Goal: Task Accomplishment & Management: Manage account settings

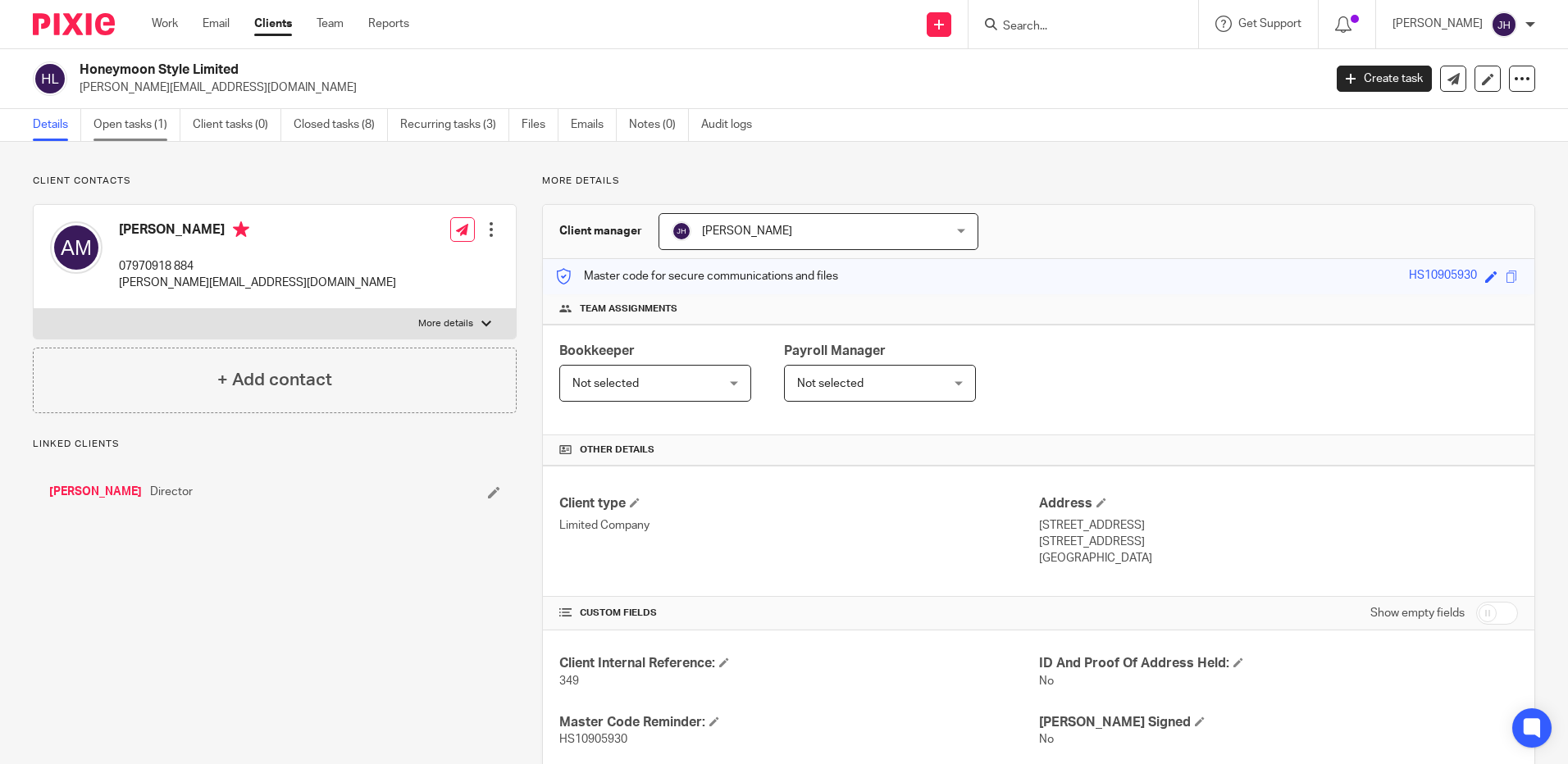
click at [150, 133] on link "Open tasks (1)" at bounding box center [137, 125] width 87 height 32
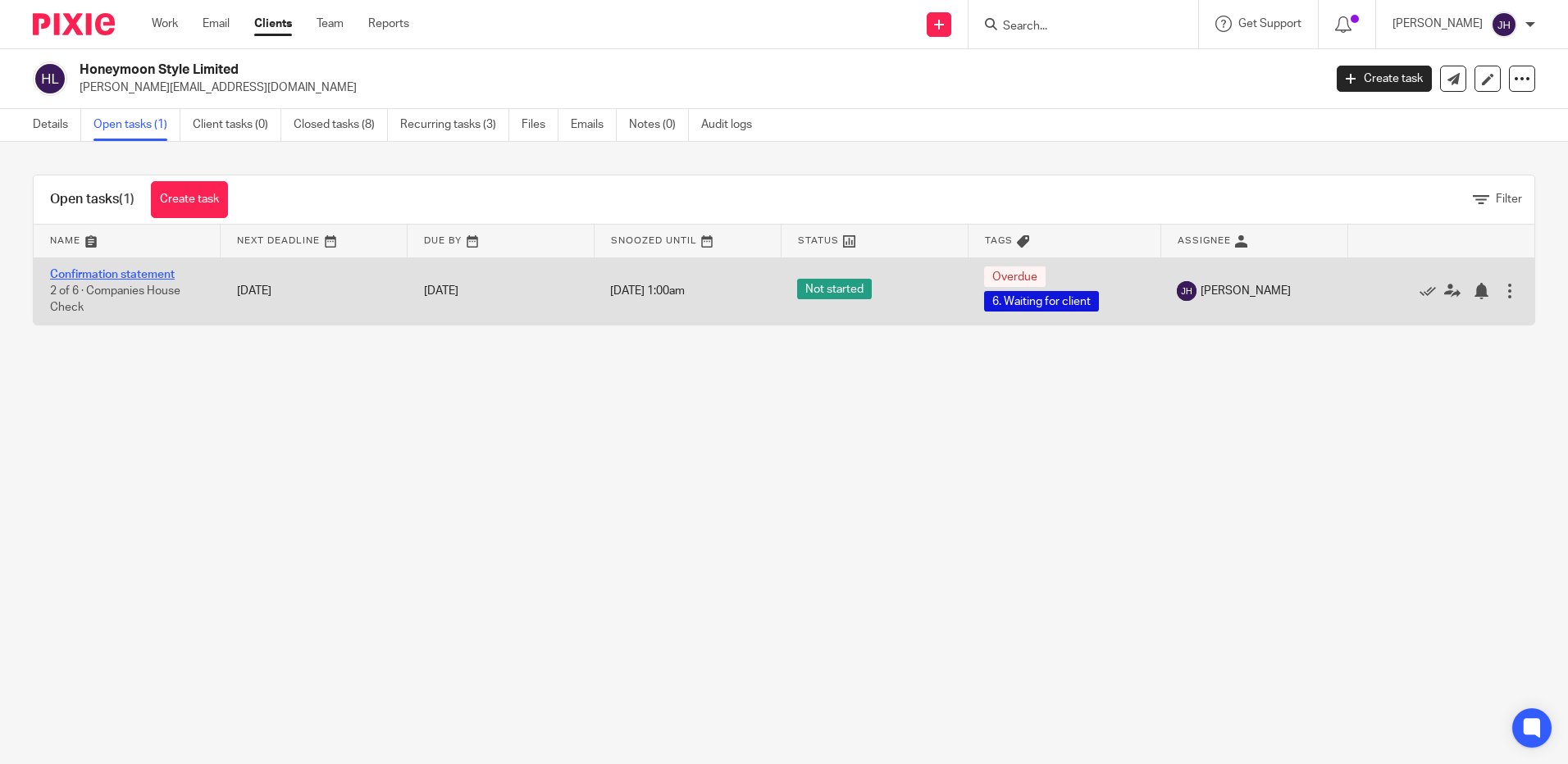
click at [121, 274] on link "Confirmation statement" at bounding box center [112, 274] width 125 height 12
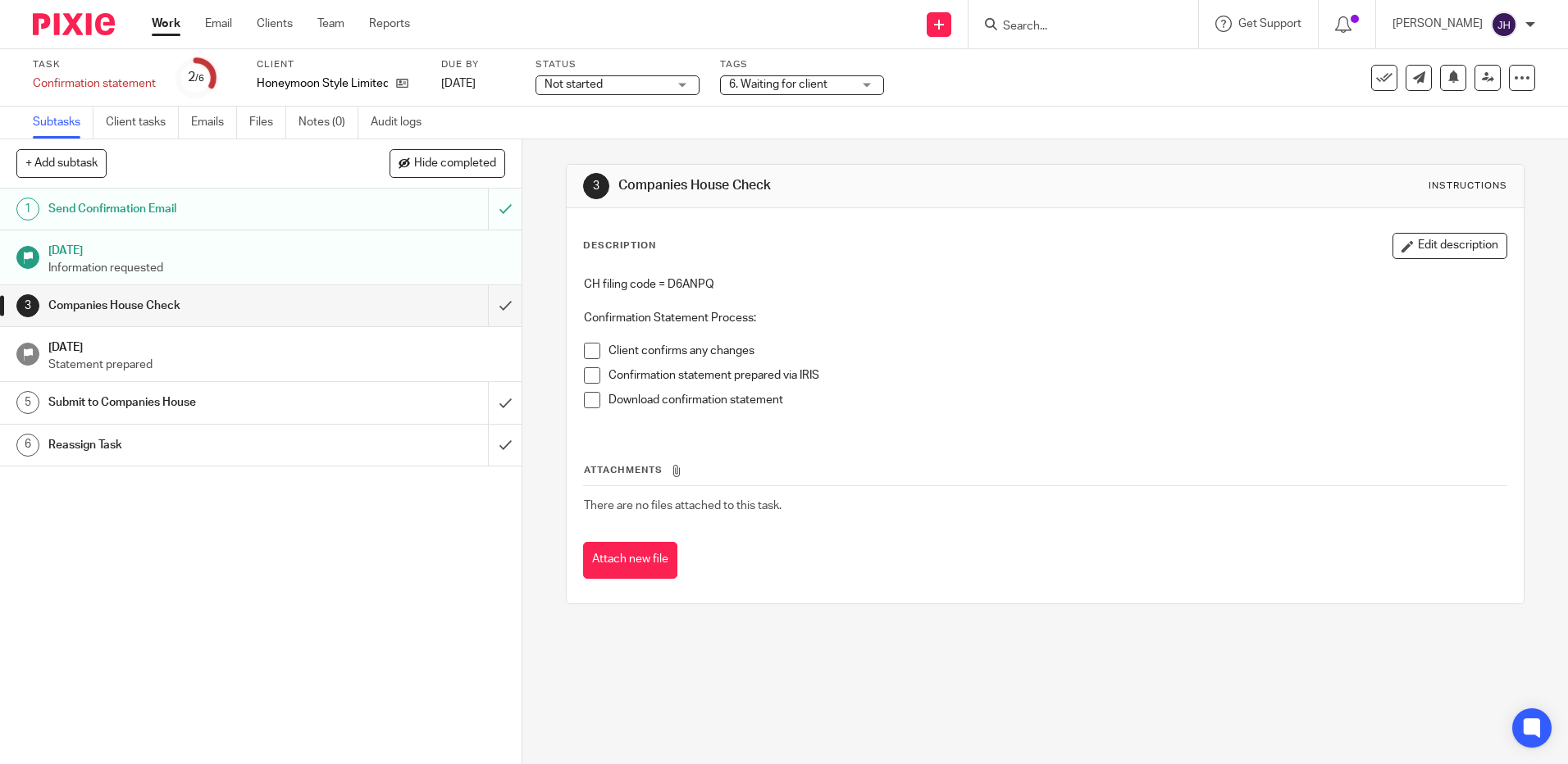
click at [255, 216] on h1 "Send Confirmation Email" at bounding box center [189, 209] width 282 height 25
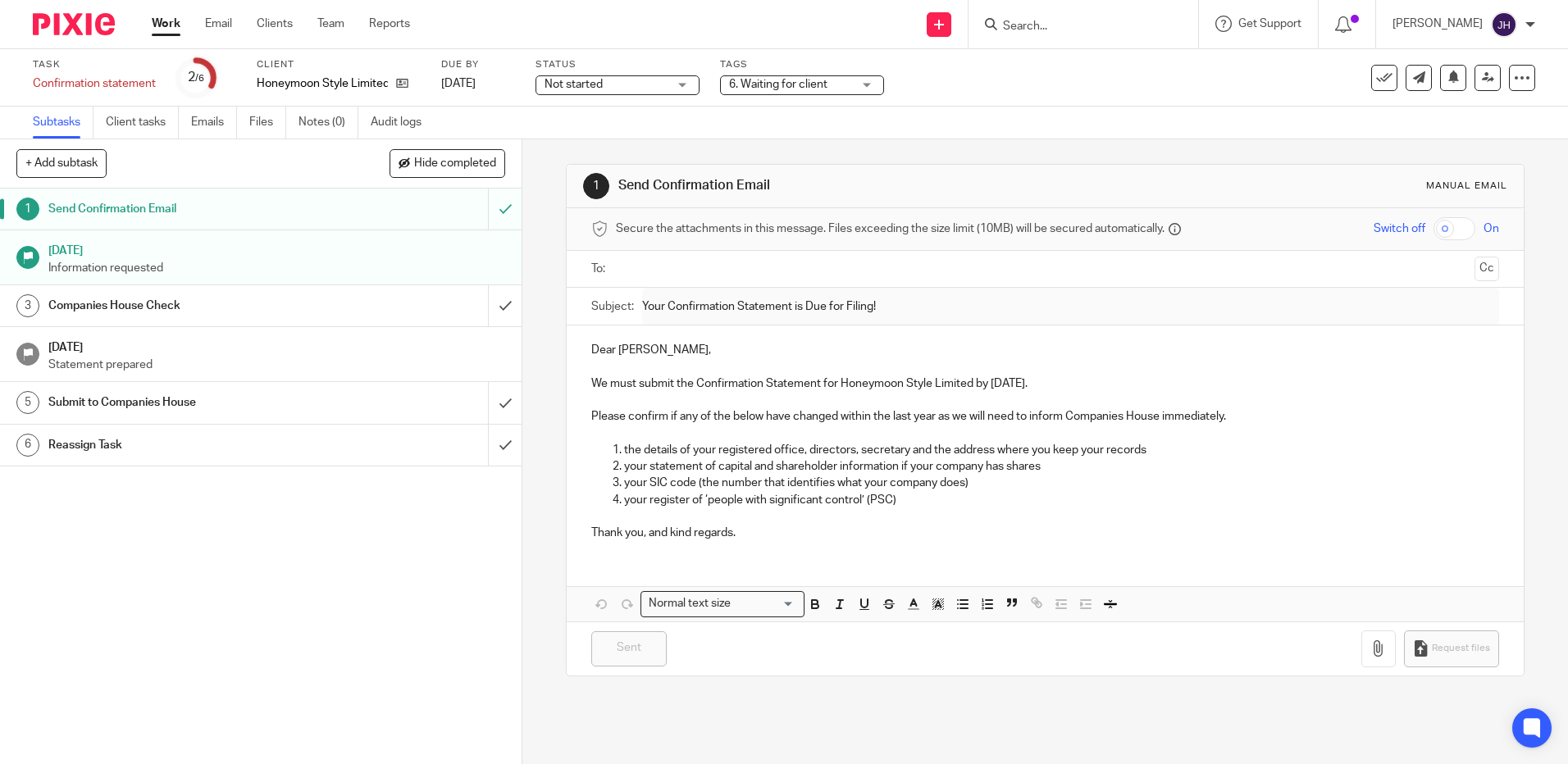
click at [677, 269] on input "text" at bounding box center [1044, 269] width 845 height 19
click at [753, 536] on p "Thank you, and kind regards." at bounding box center [1045, 536] width 907 height 16
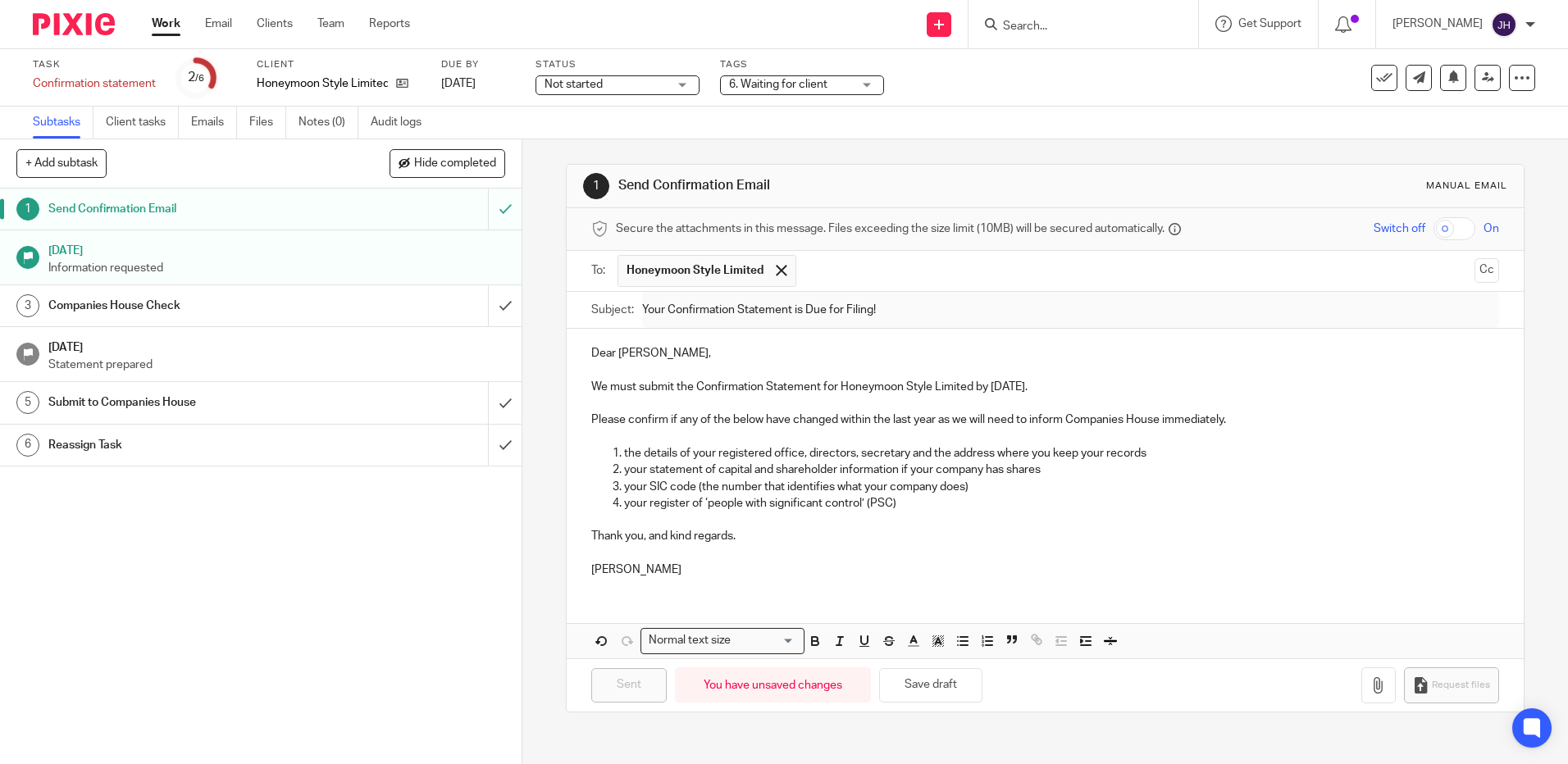
click at [667, 354] on p "Dear Andrew," at bounding box center [1045, 353] width 907 height 16
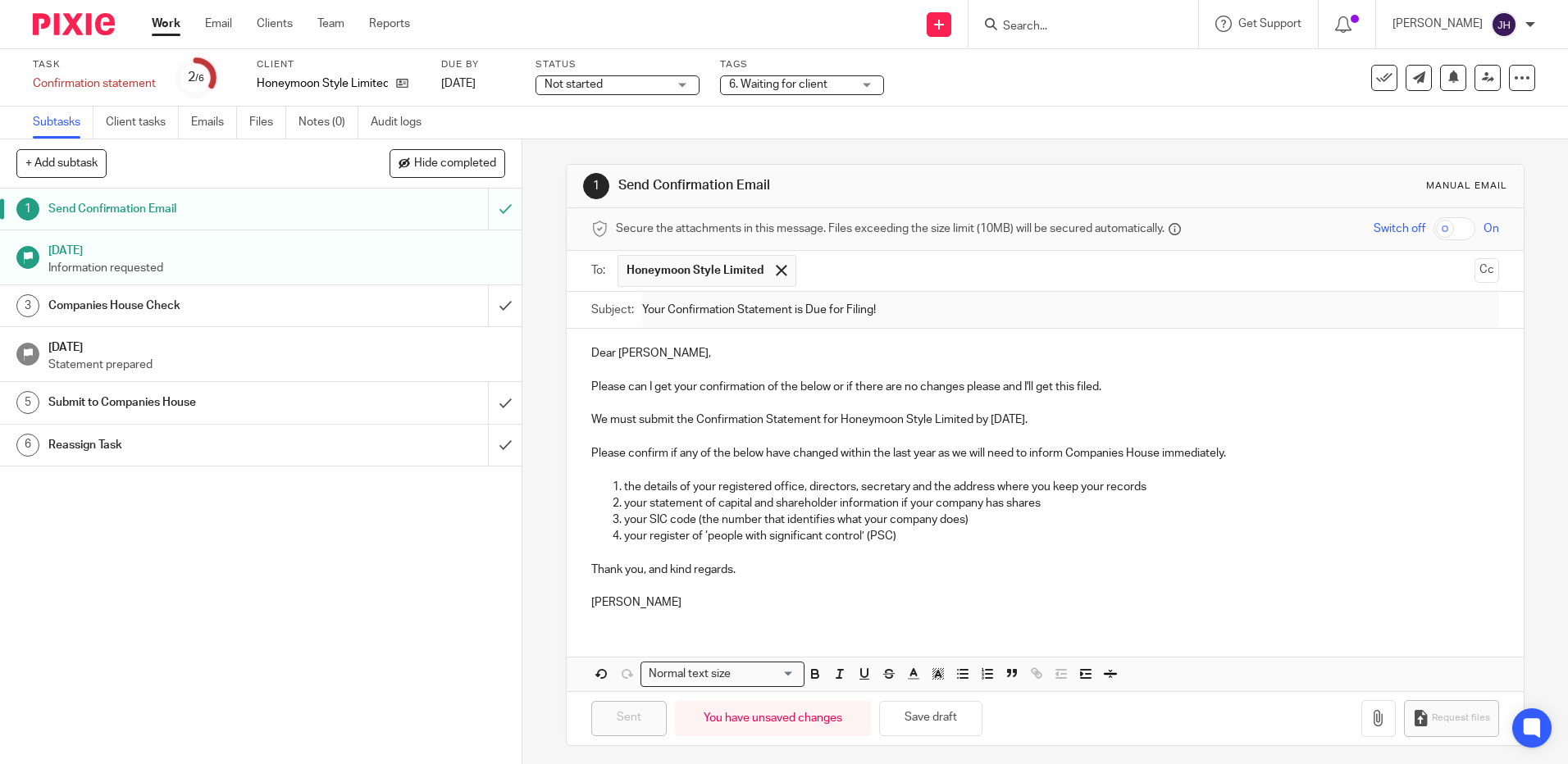
scroll to position [6, 0]
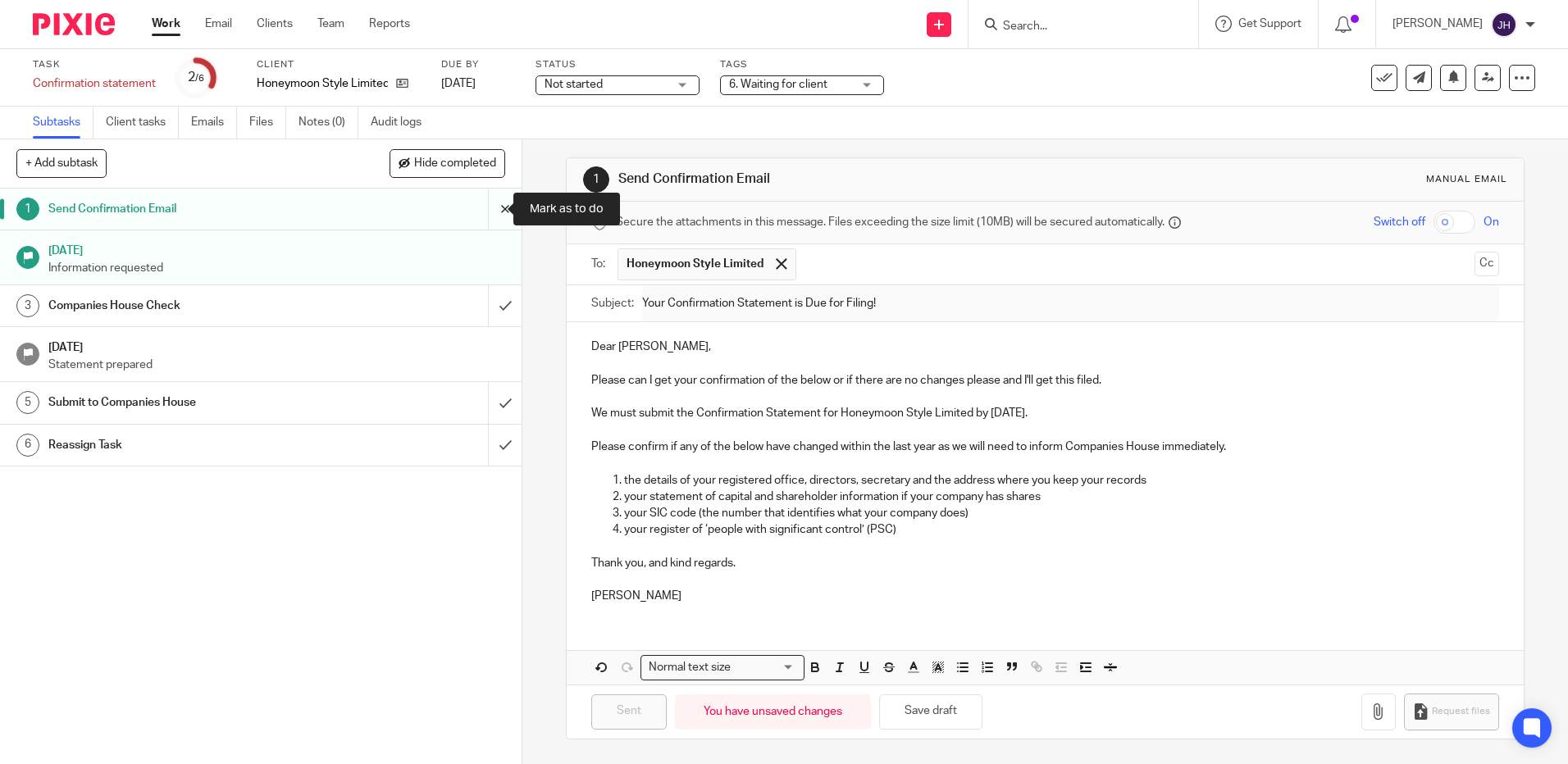
click at [487, 207] on input "submit" at bounding box center [261, 209] width 521 height 41
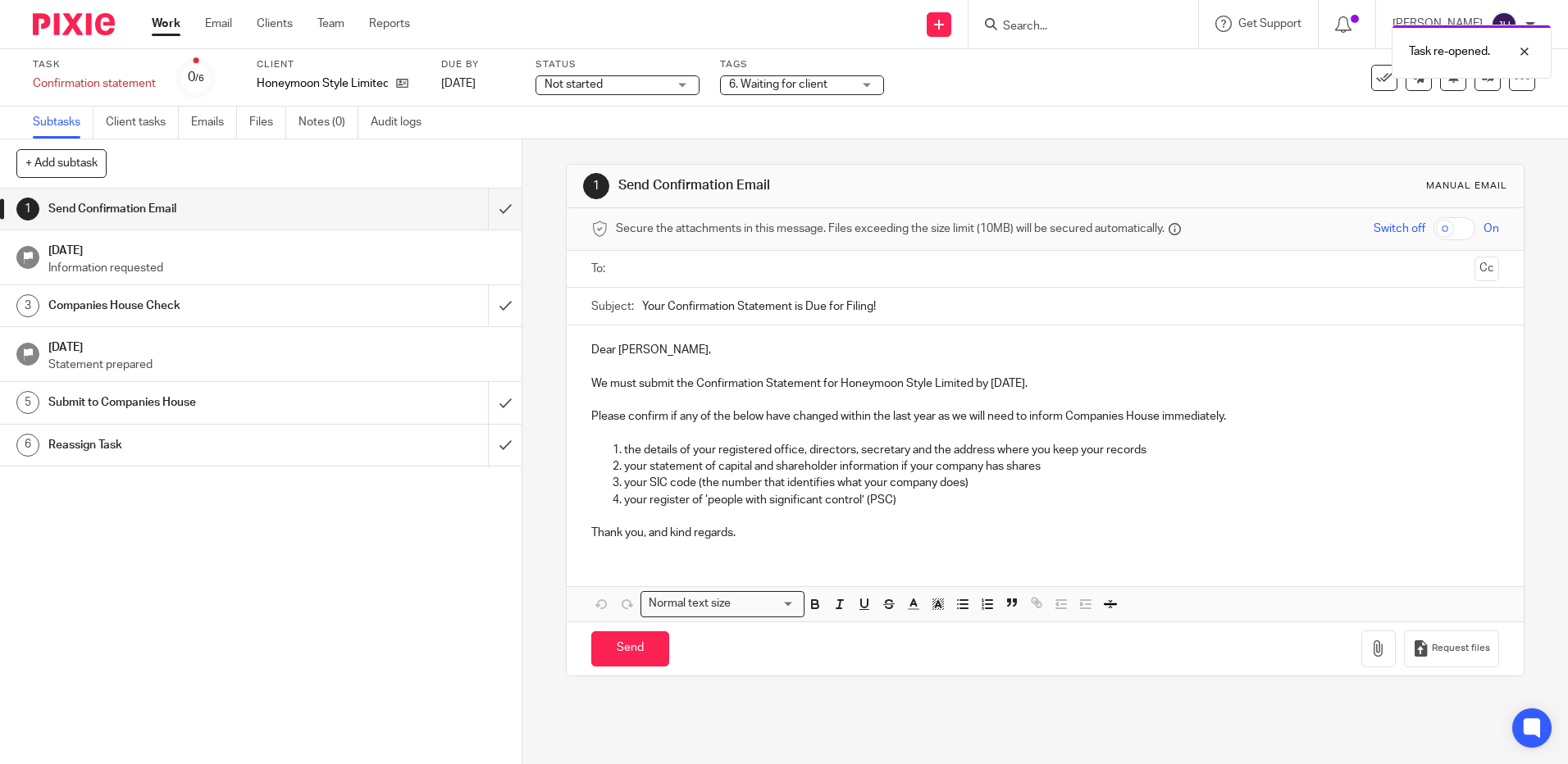
click at [760, 532] on p "Thank you, and kind regards." at bounding box center [1045, 533] width 907 height 16
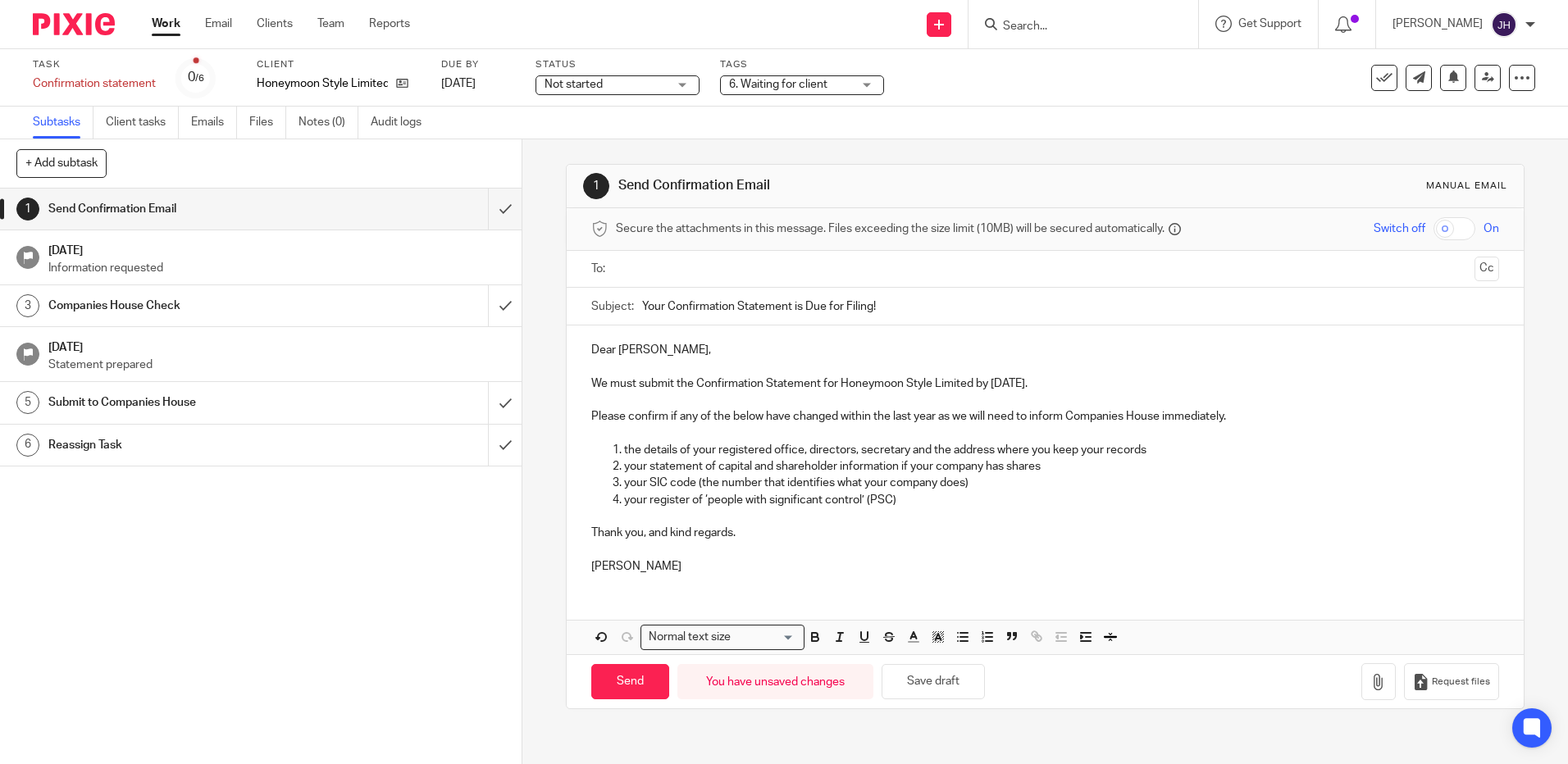
click at [703, 351] on p "Dear Andrew," at bounding box center [1045, 350] width 907 height 16
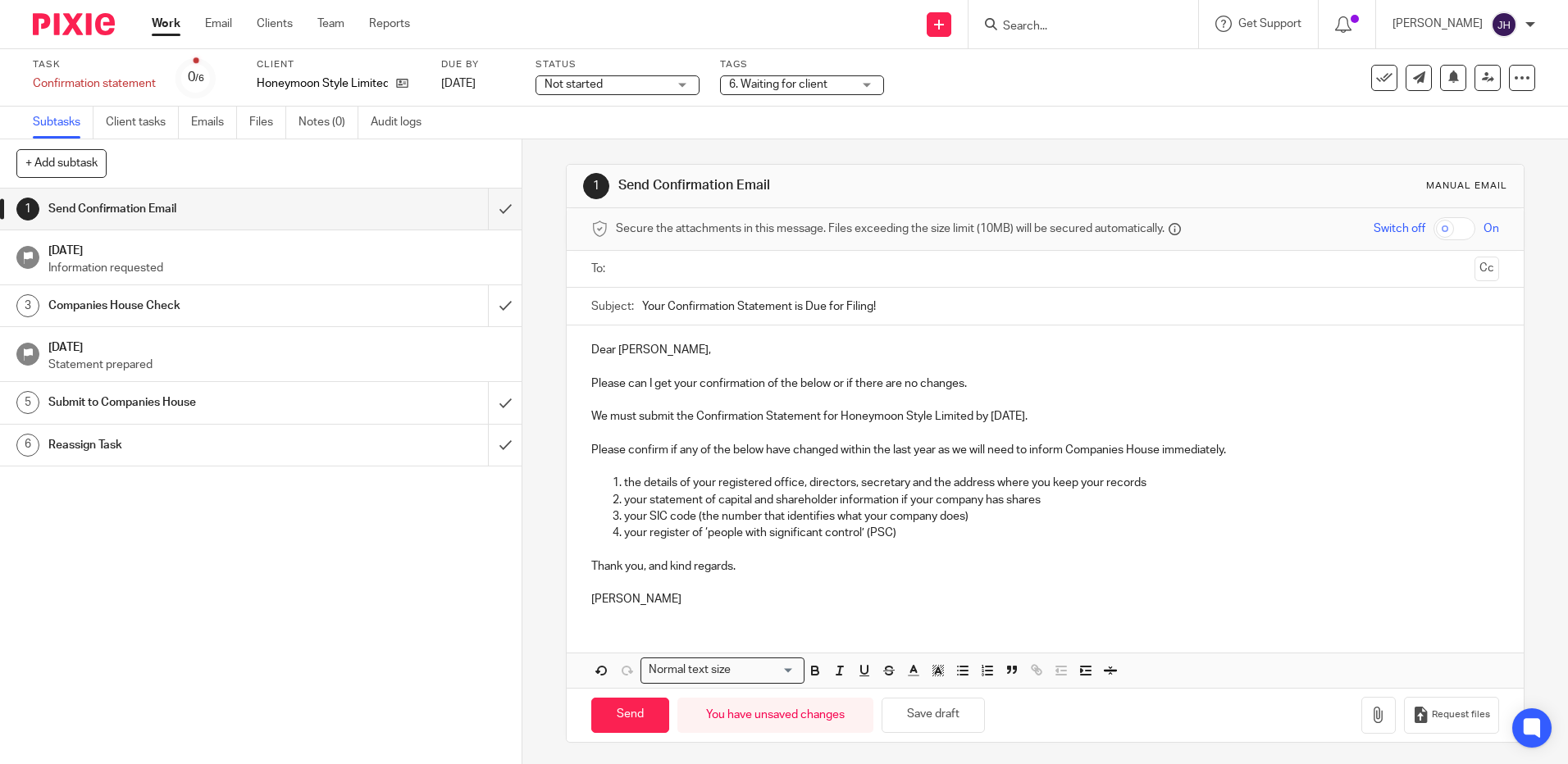
click at [668, 275] on input "text" at bounding box center [1044, 269] width 845 height 19
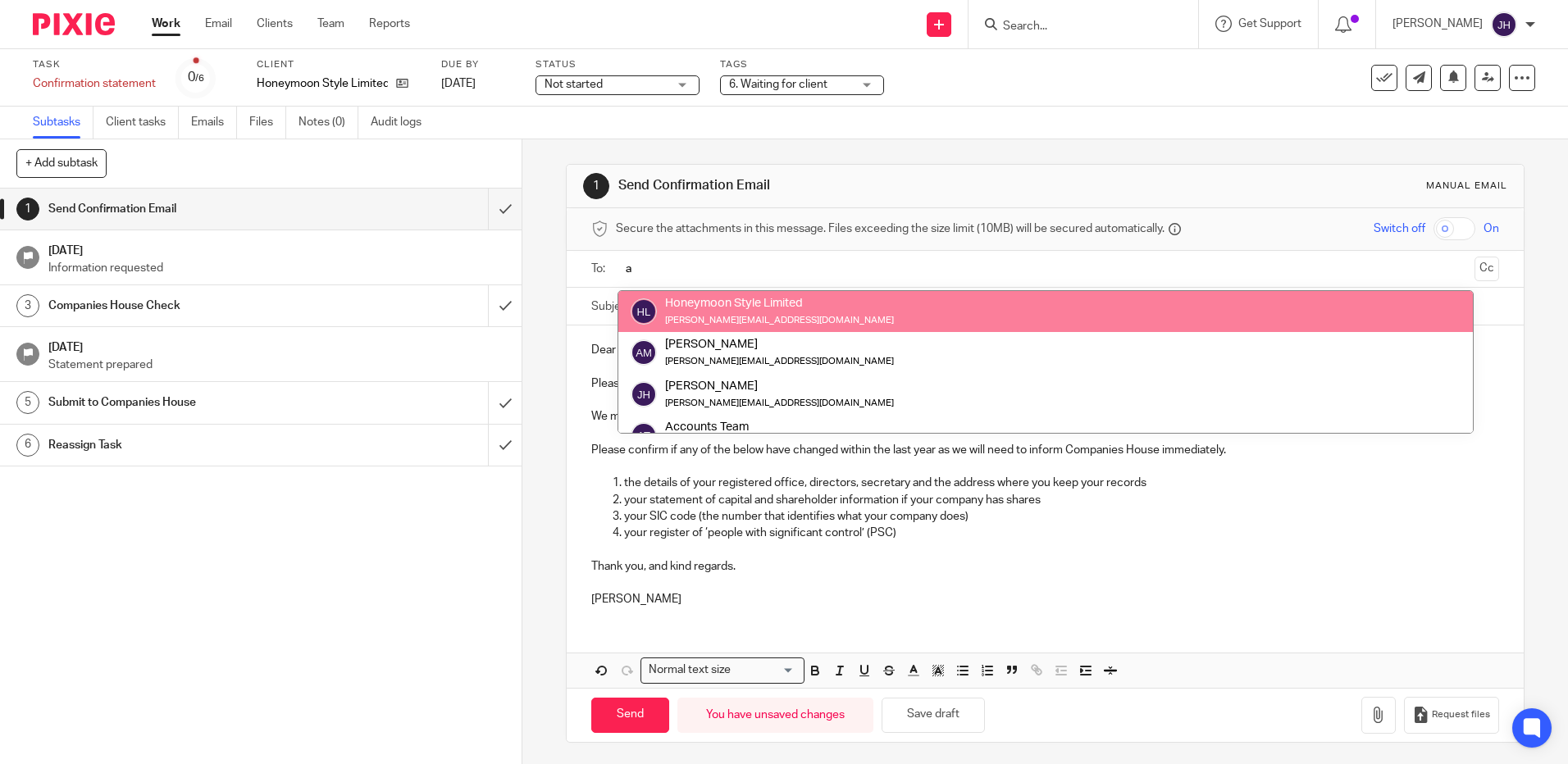
type input "a"
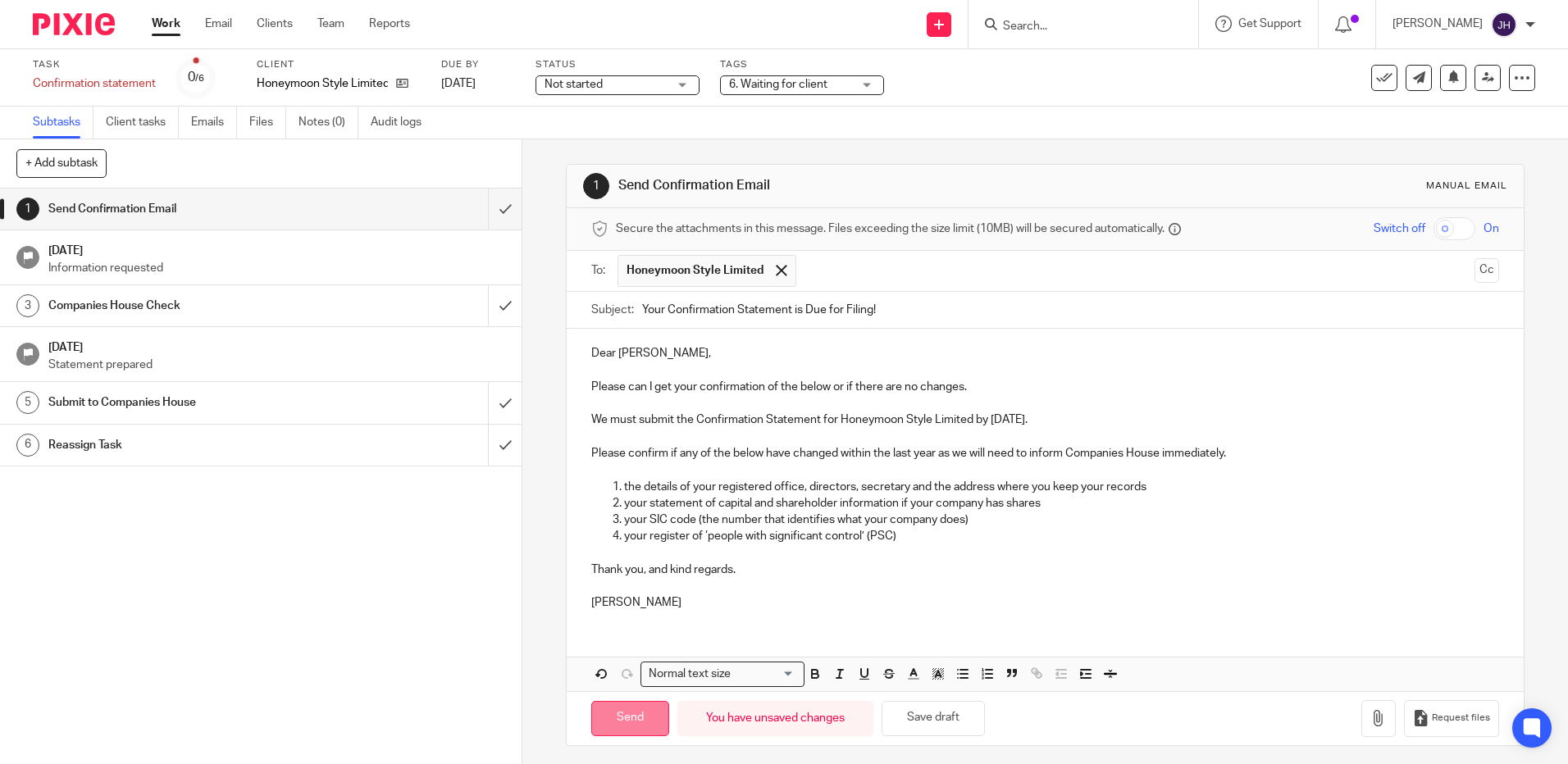
click at [632, 723] on input "Send" at bounding box center [631, 719] width 78 height 36
type input "Sent"
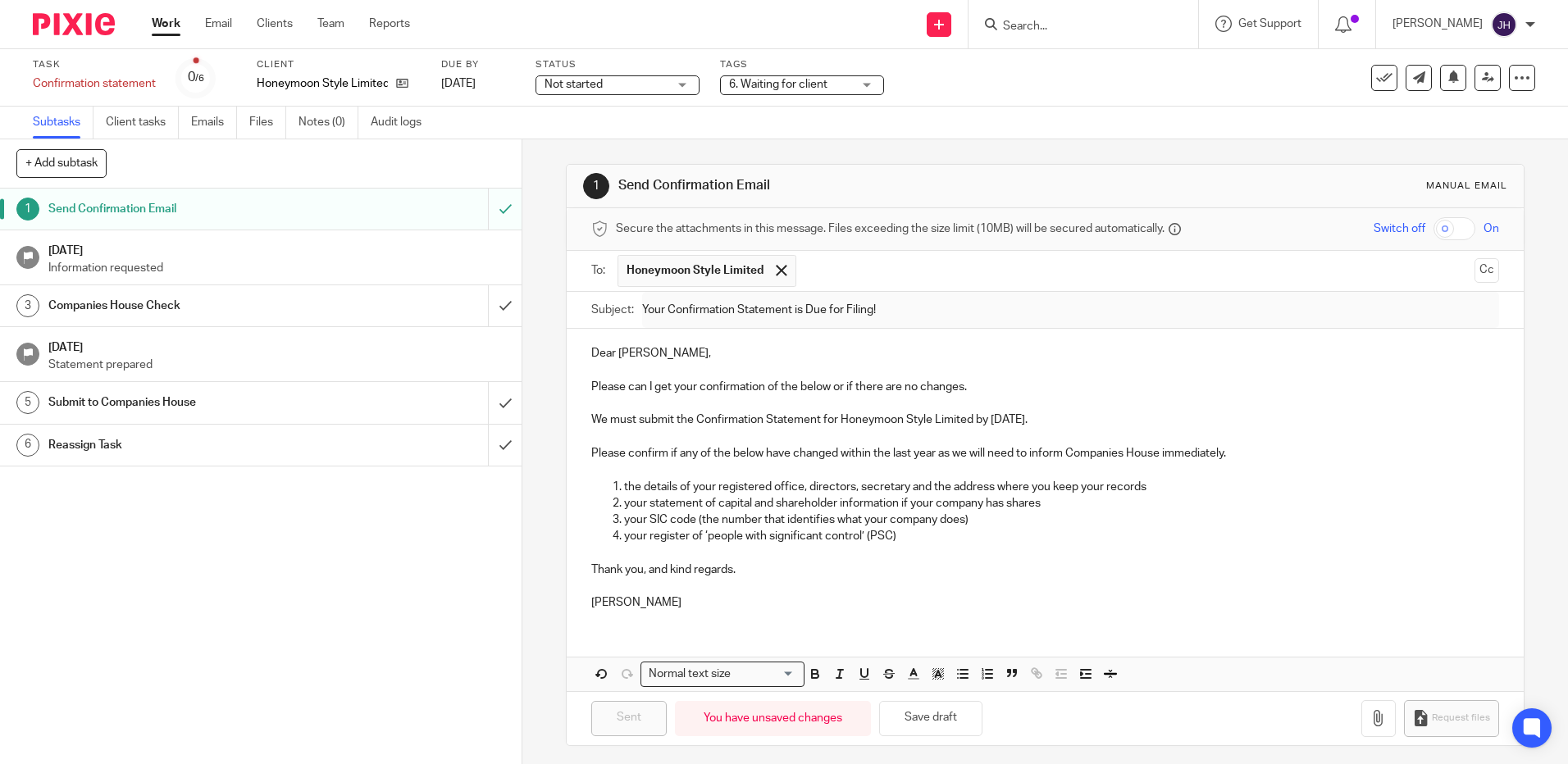
click at [623, 83] on span "Not started" at bounding box center [606, 84] width 123 height 17
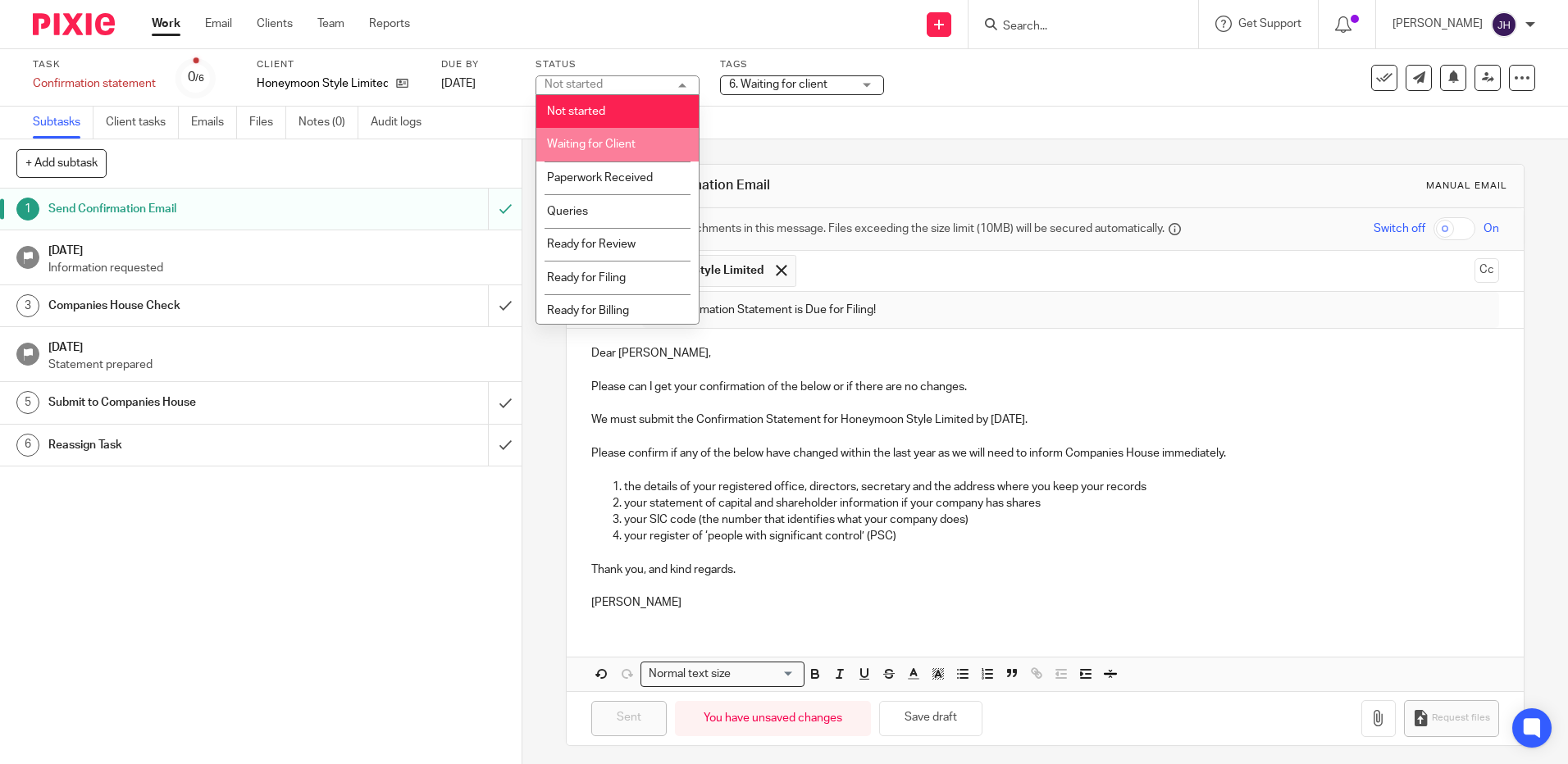
click at [644, 143] on li "Waiting for Client" at bounding box center [617, 145] width 163 height 34
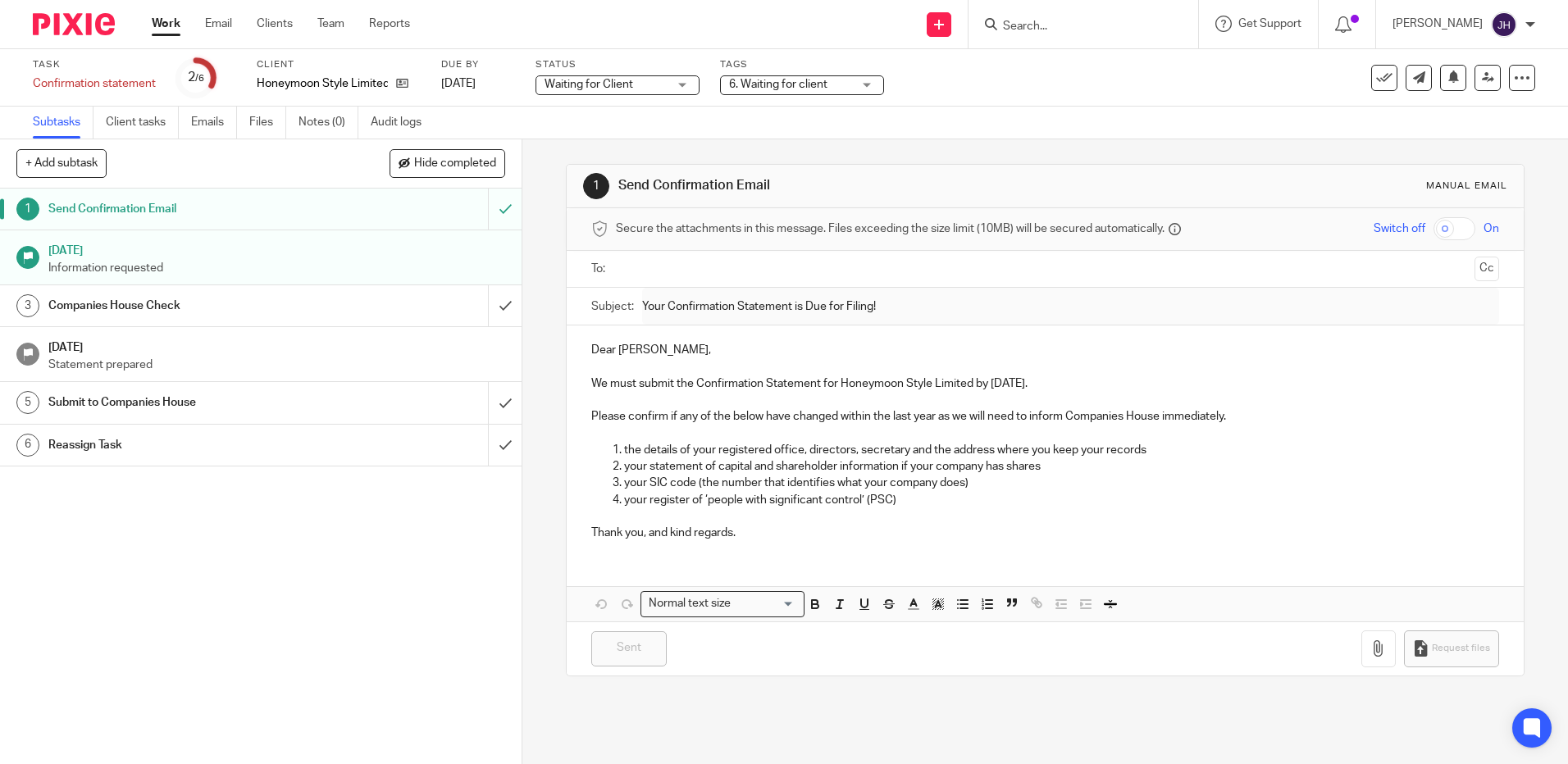
click at [171, 32] on link "Work" at bounding box center [166, 24] width 28 height 16
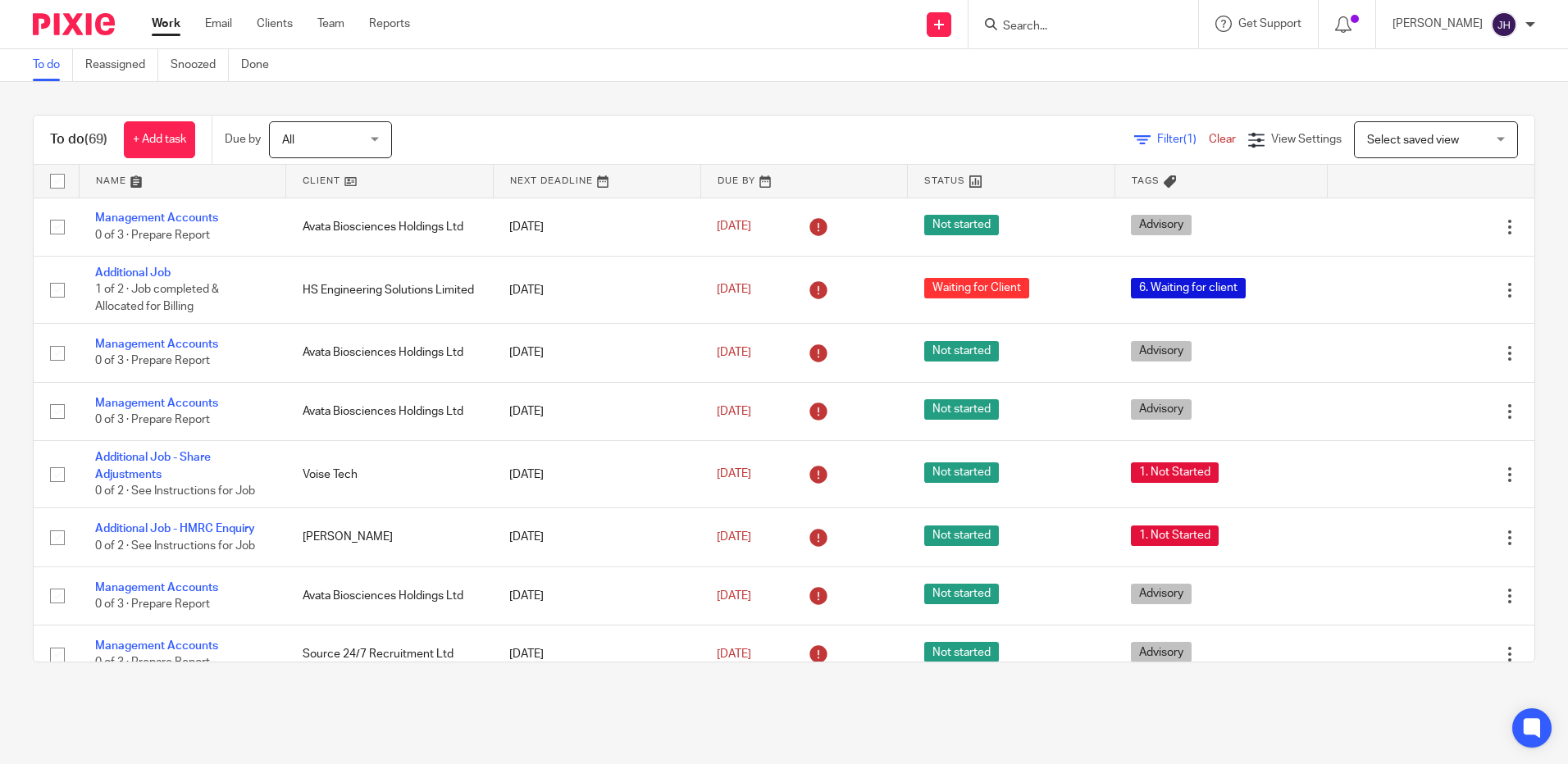
click at [121, 179] on link at bounding box center [182, 181] width 206 height 33
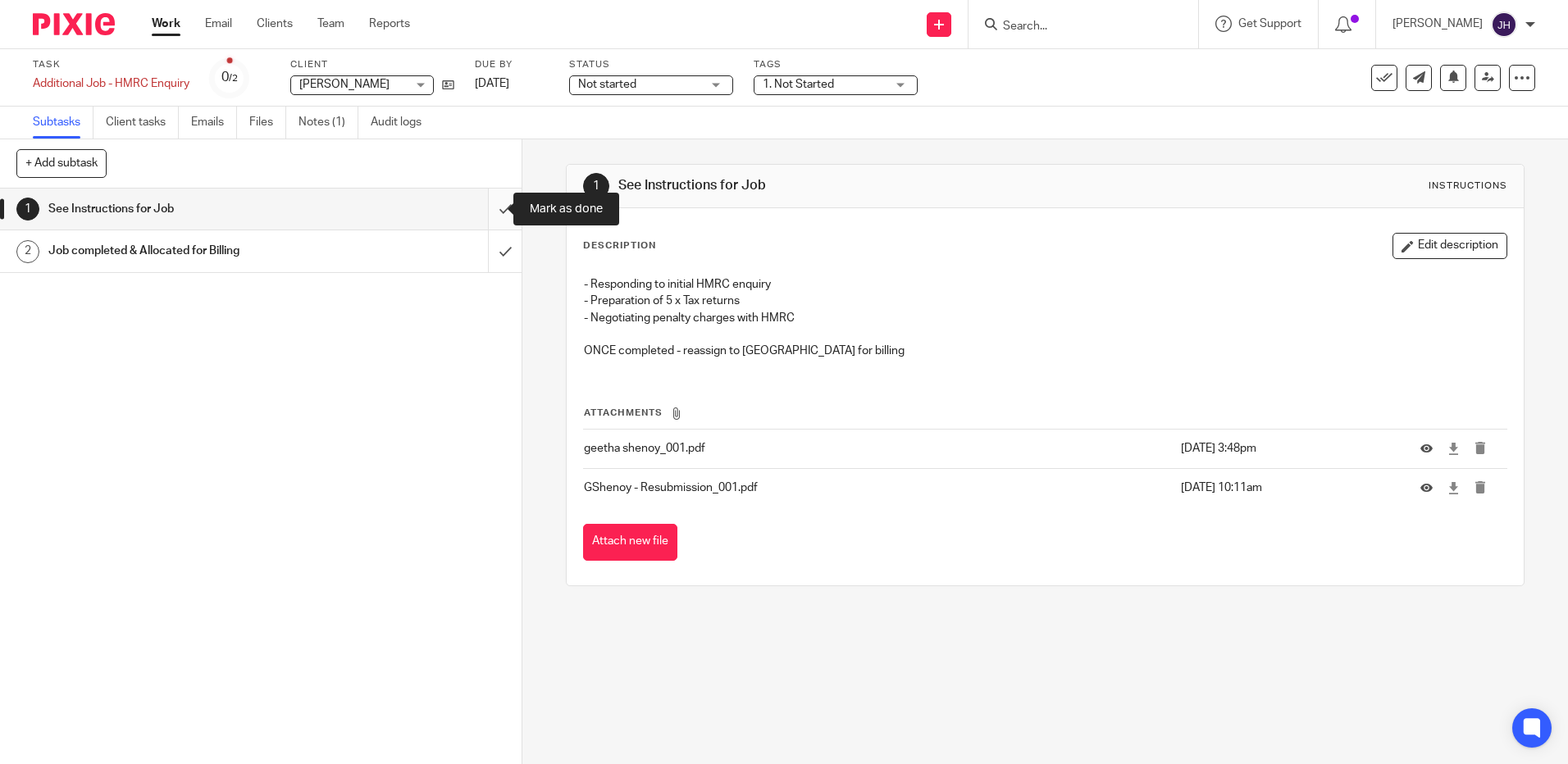
click at [487, 210] on input "submit" at bounding box center [261, 209] width 521 height 41
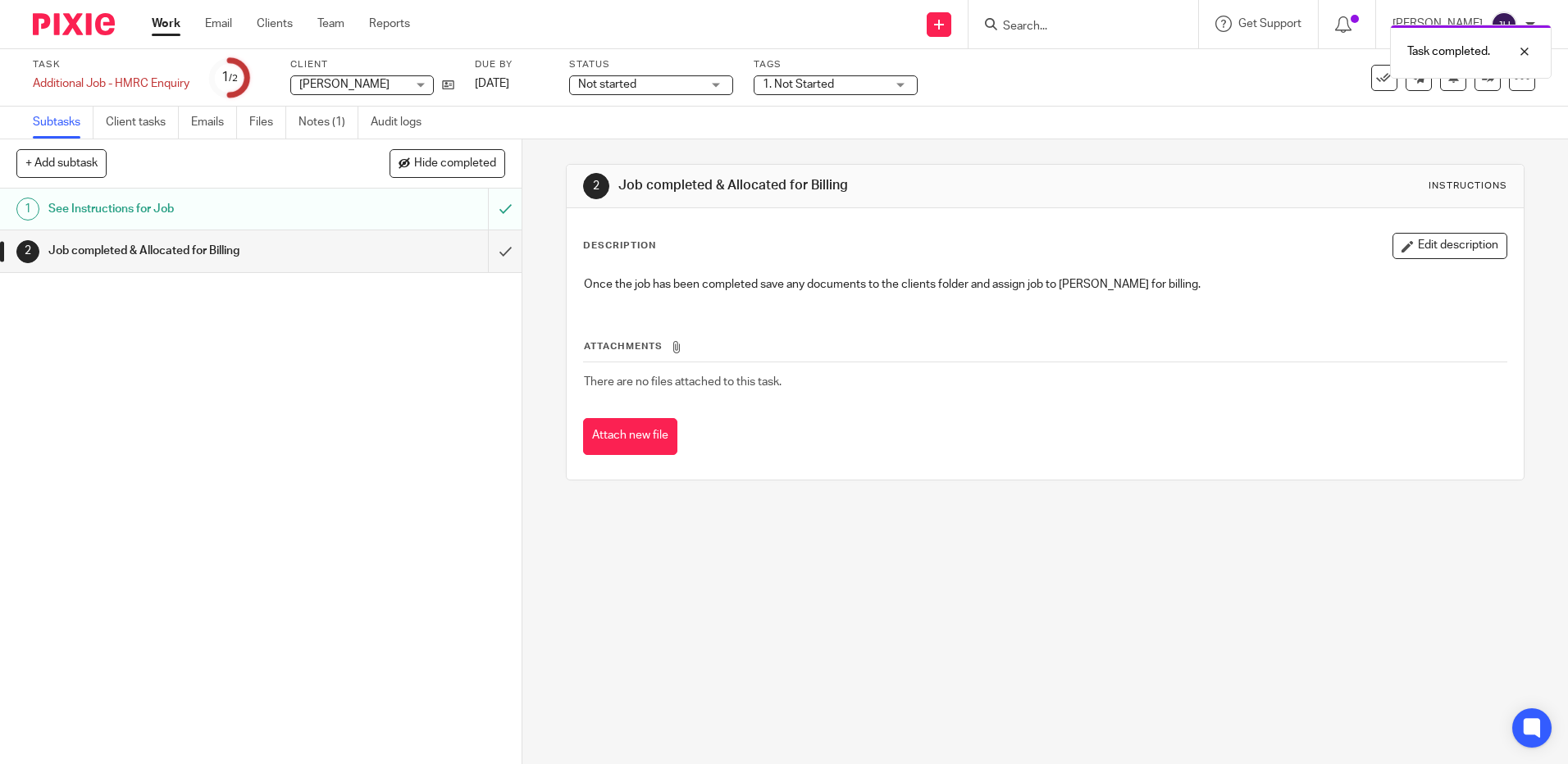
click at [639, 82] on span "Not started" at bounding box center [639, 84] width 123 height 17
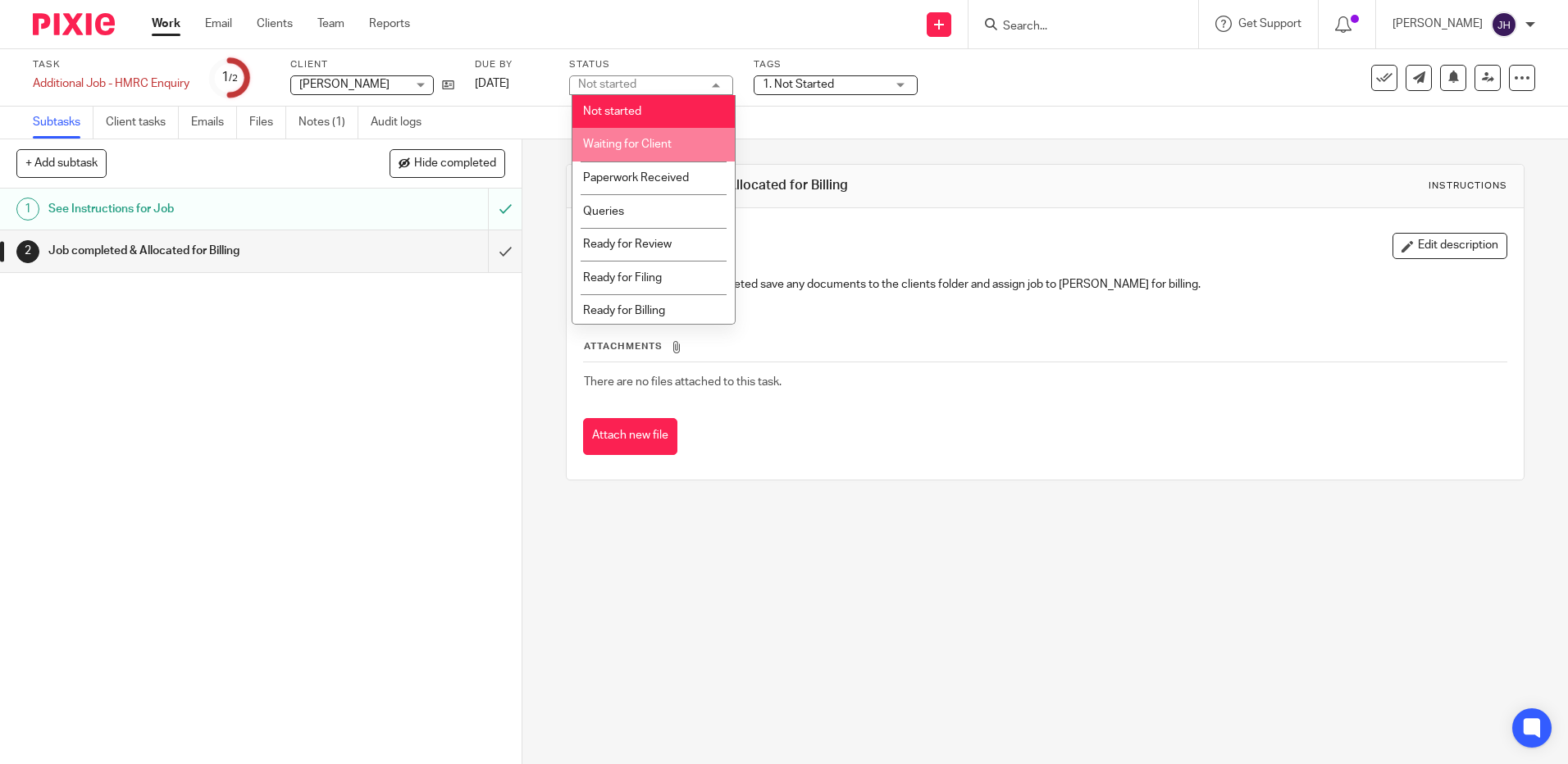
click at [665, 132] on li "Waiting for Client" at bounding box center [653, 145] width 163 height 34
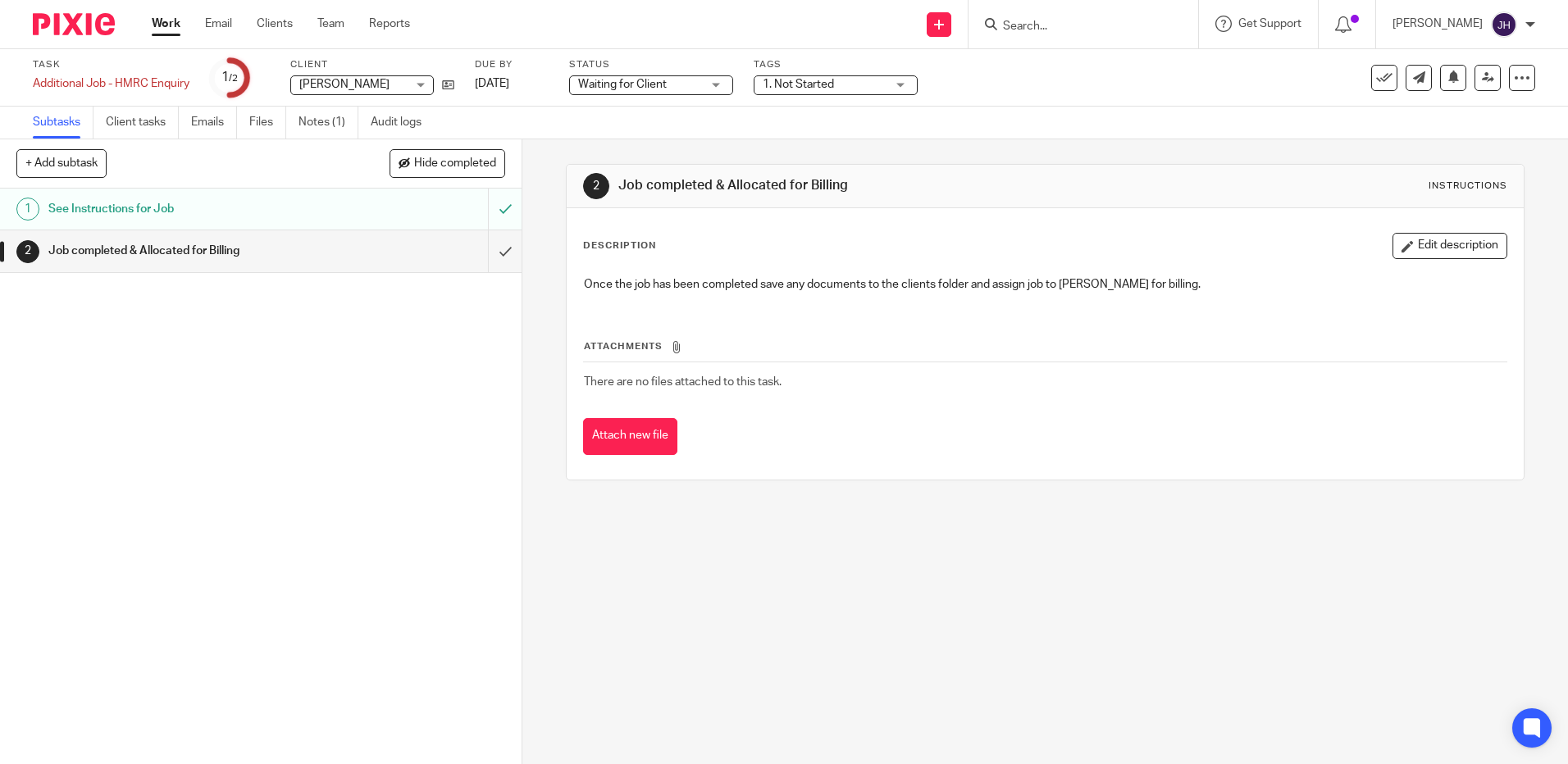
click at [792, 89] on span "1. Not Started" at bounding box center [798, 84] width 71 height 12
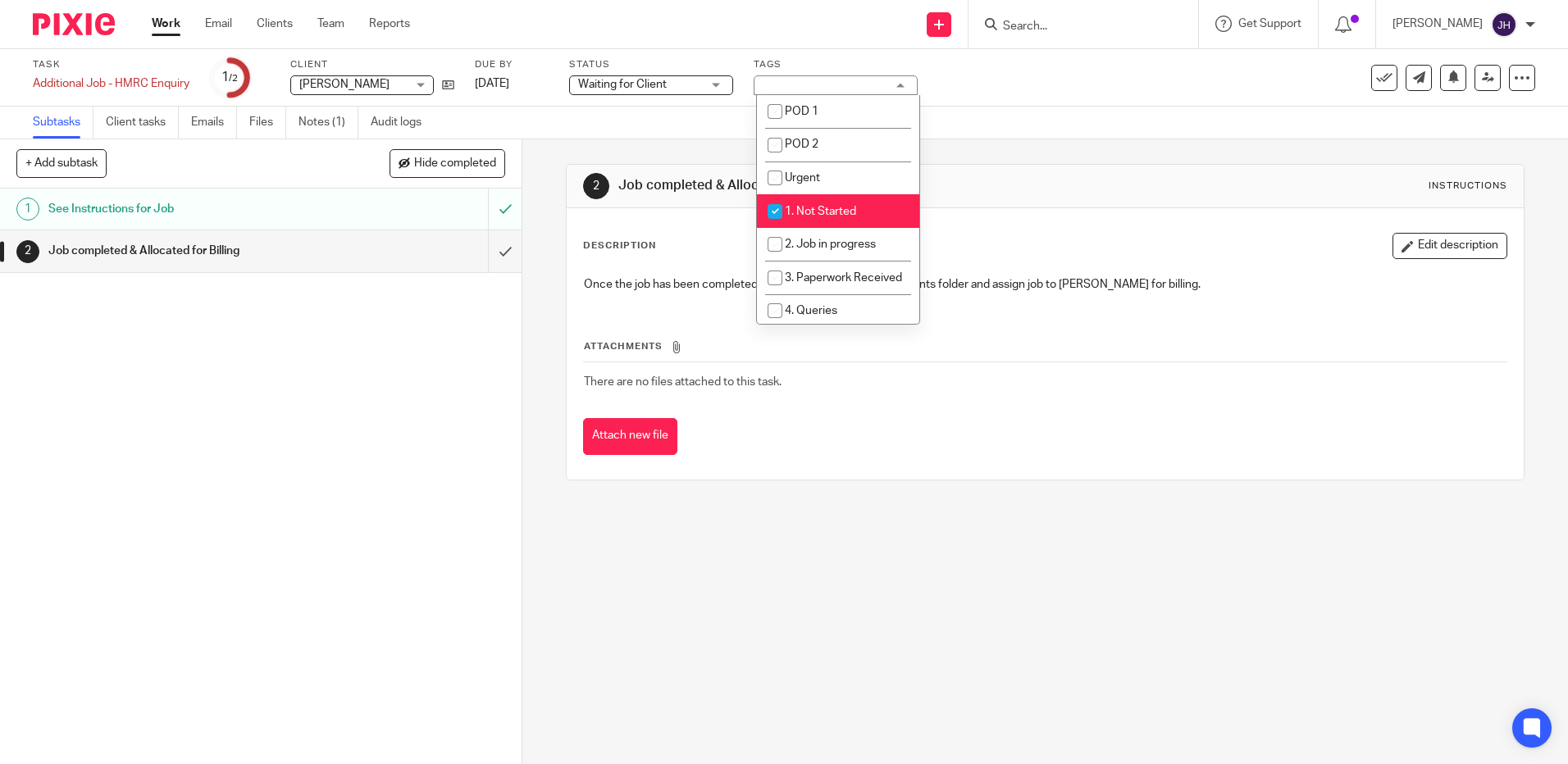
click at [828, 205] on span "1. Not Started" at bounding box center [820, 211] width 71 height 12
checkbox input "false"
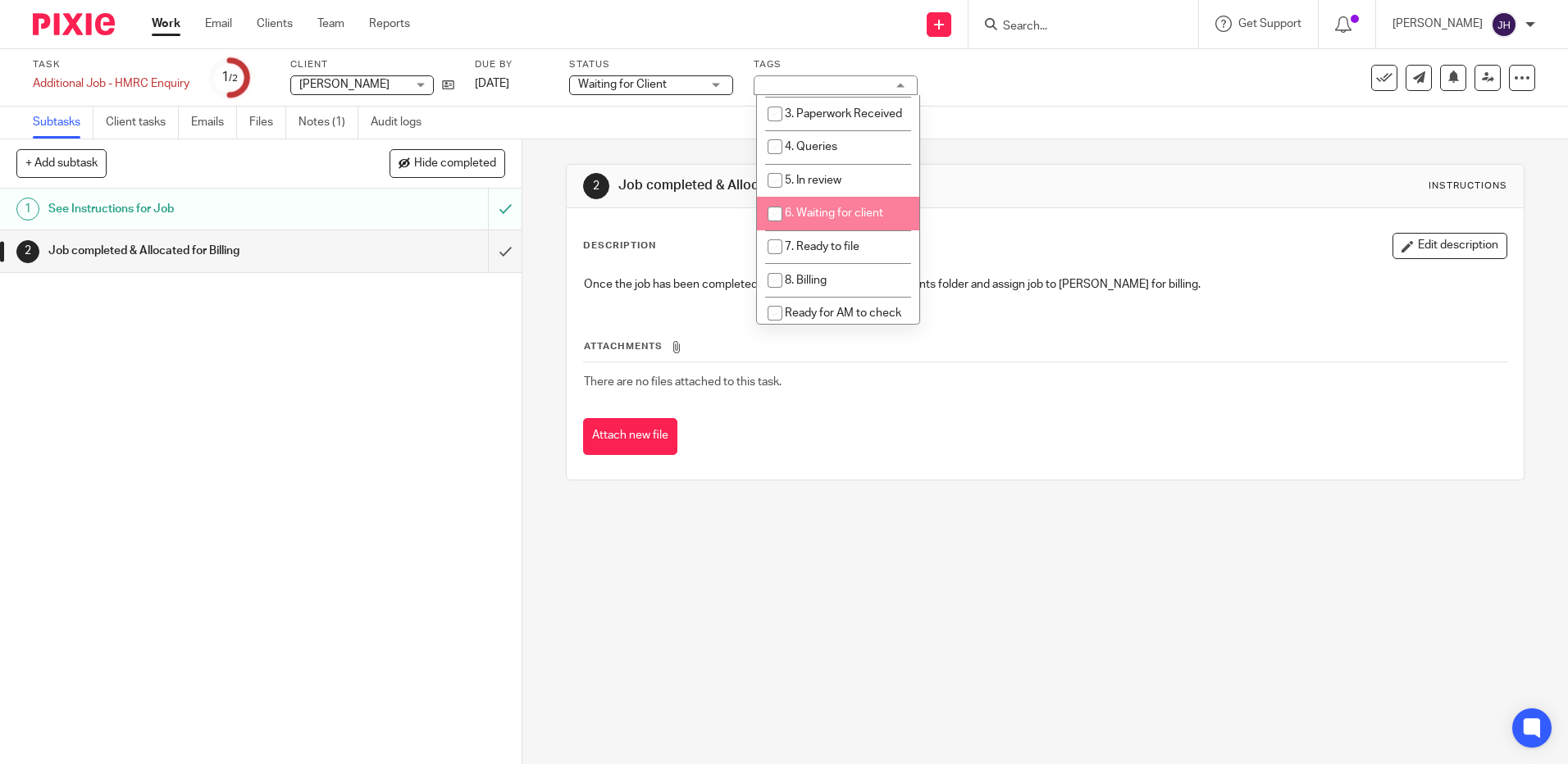
click at [843, 219] on span "6. Waiting for client" at bounding box center [833, 213] width 99 height 12
checkbox input "true"
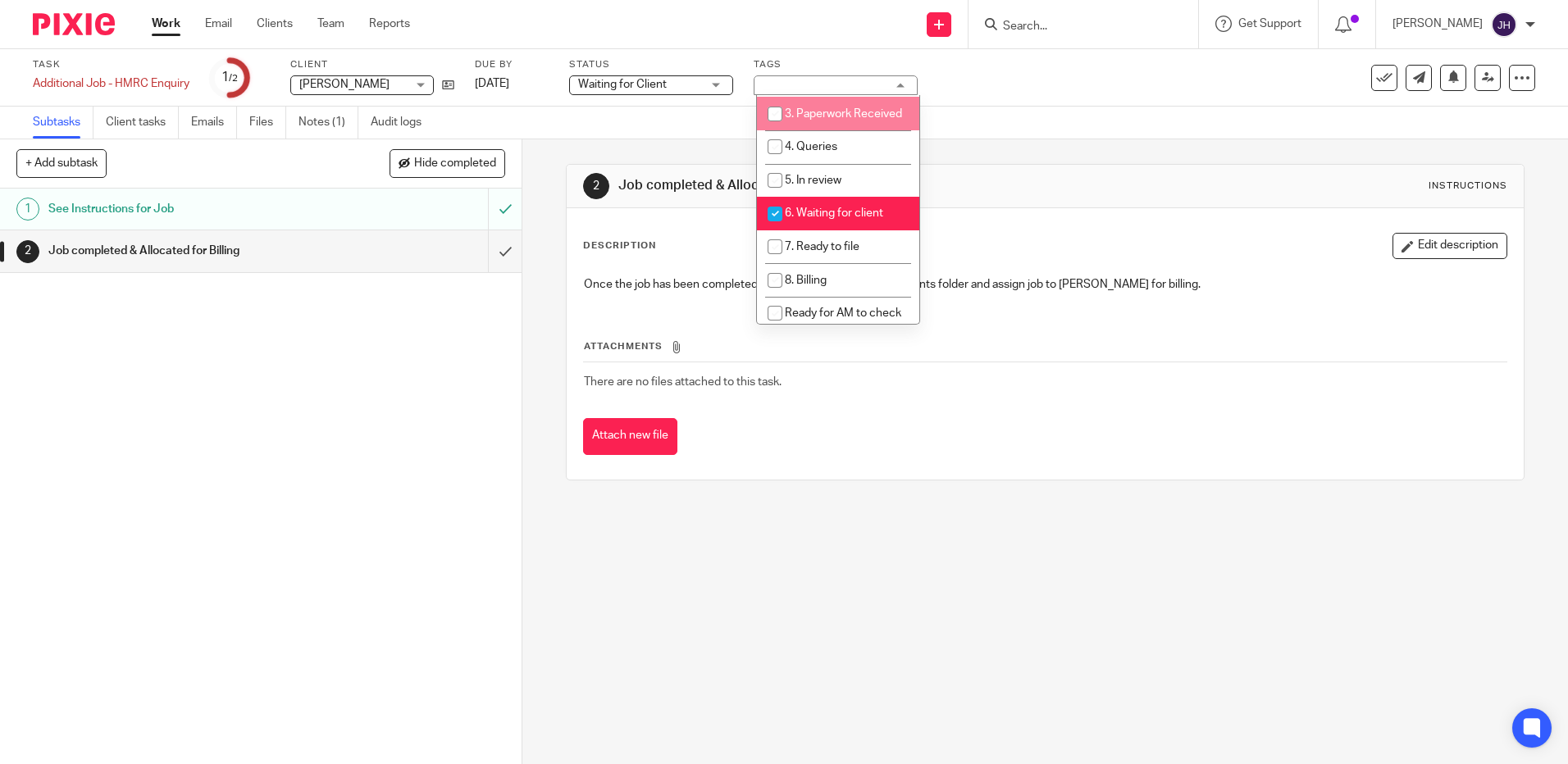
click at [1012, 158] on div "2 Job completed & Allocated for Billing Instructions Description Edit descripti…" at bounding box center [1044, 322] width 958 height 366
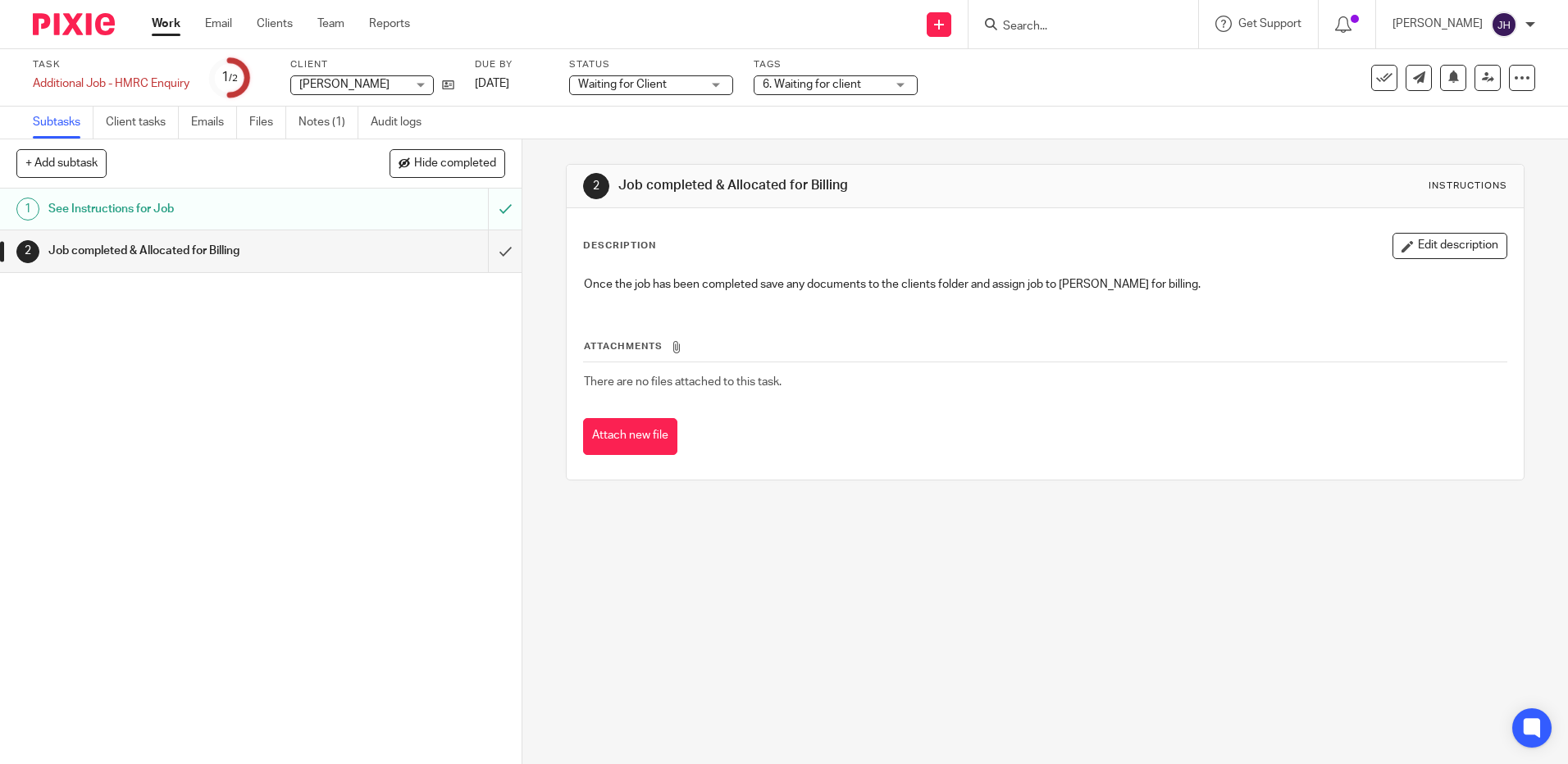
click at [1078, 25] on input "Search" at bounding box center [1075, 27] width 148 height 15
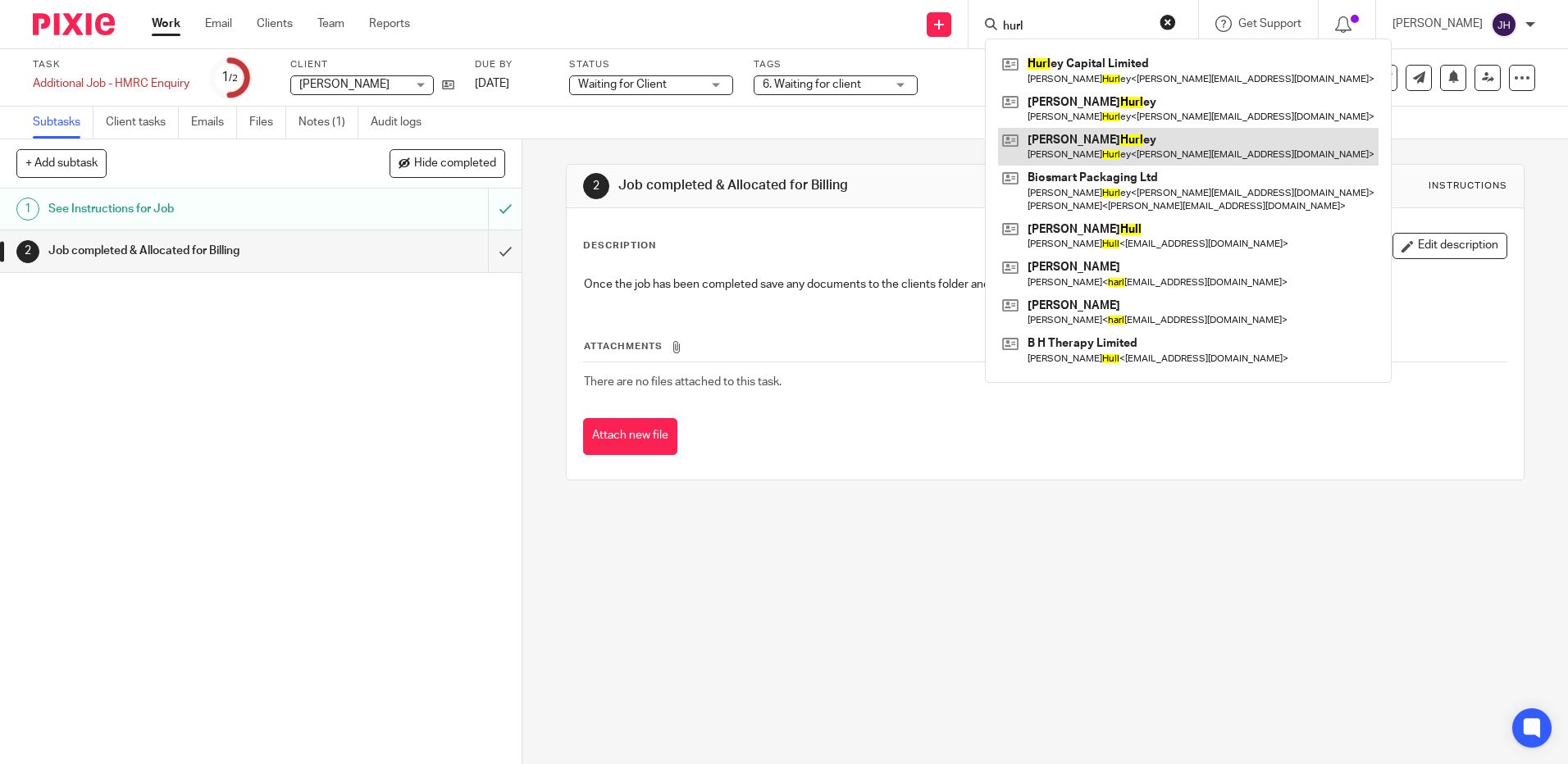
type input "hurl"
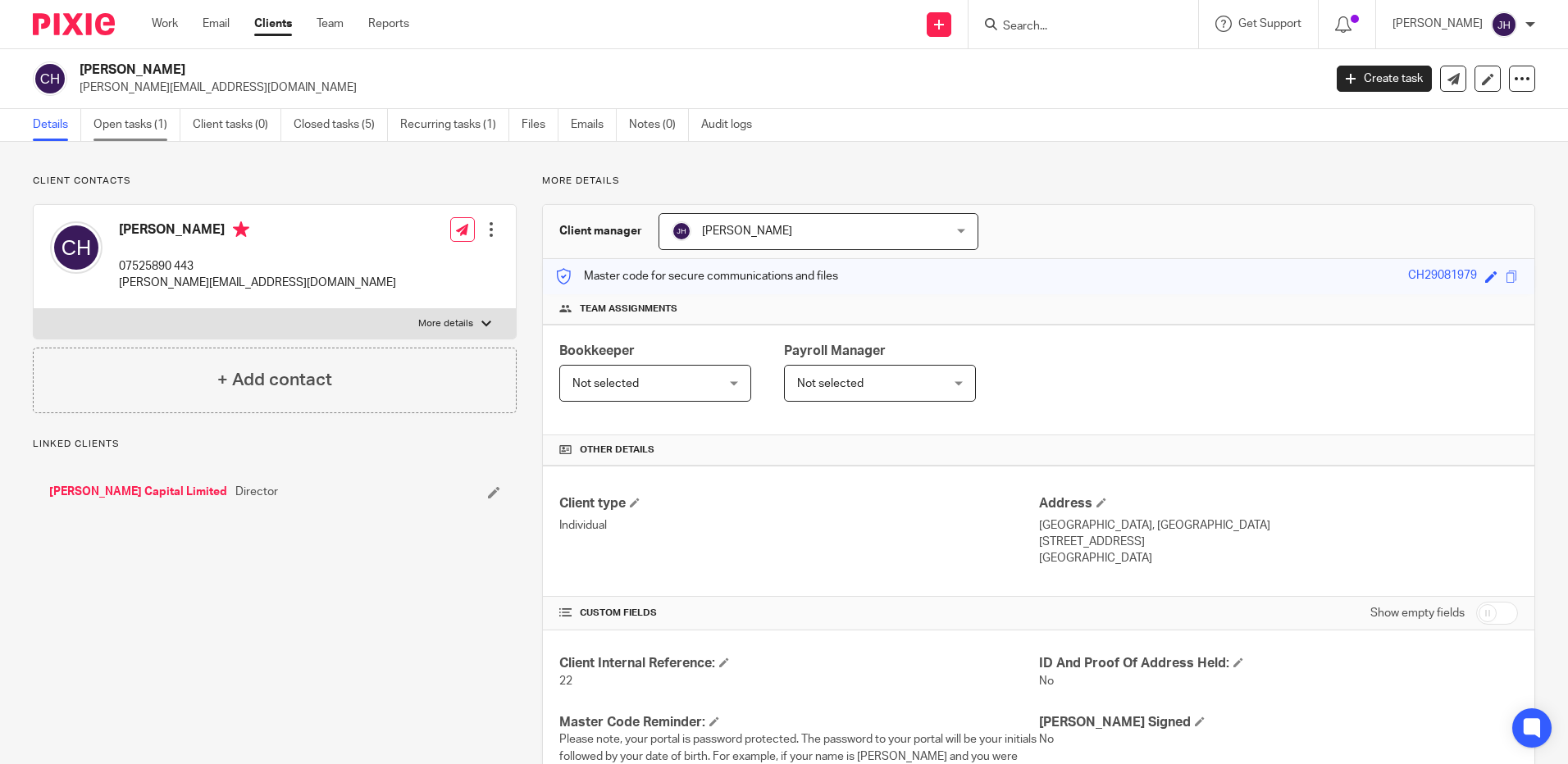
click at [152, 120] on link "Open tasks (1)" at bounding box center [137, 125] width 87 height 32
click at [151, 130] on link "Open tasks (1)" at bounding box center [137, 125] width 87 height 32
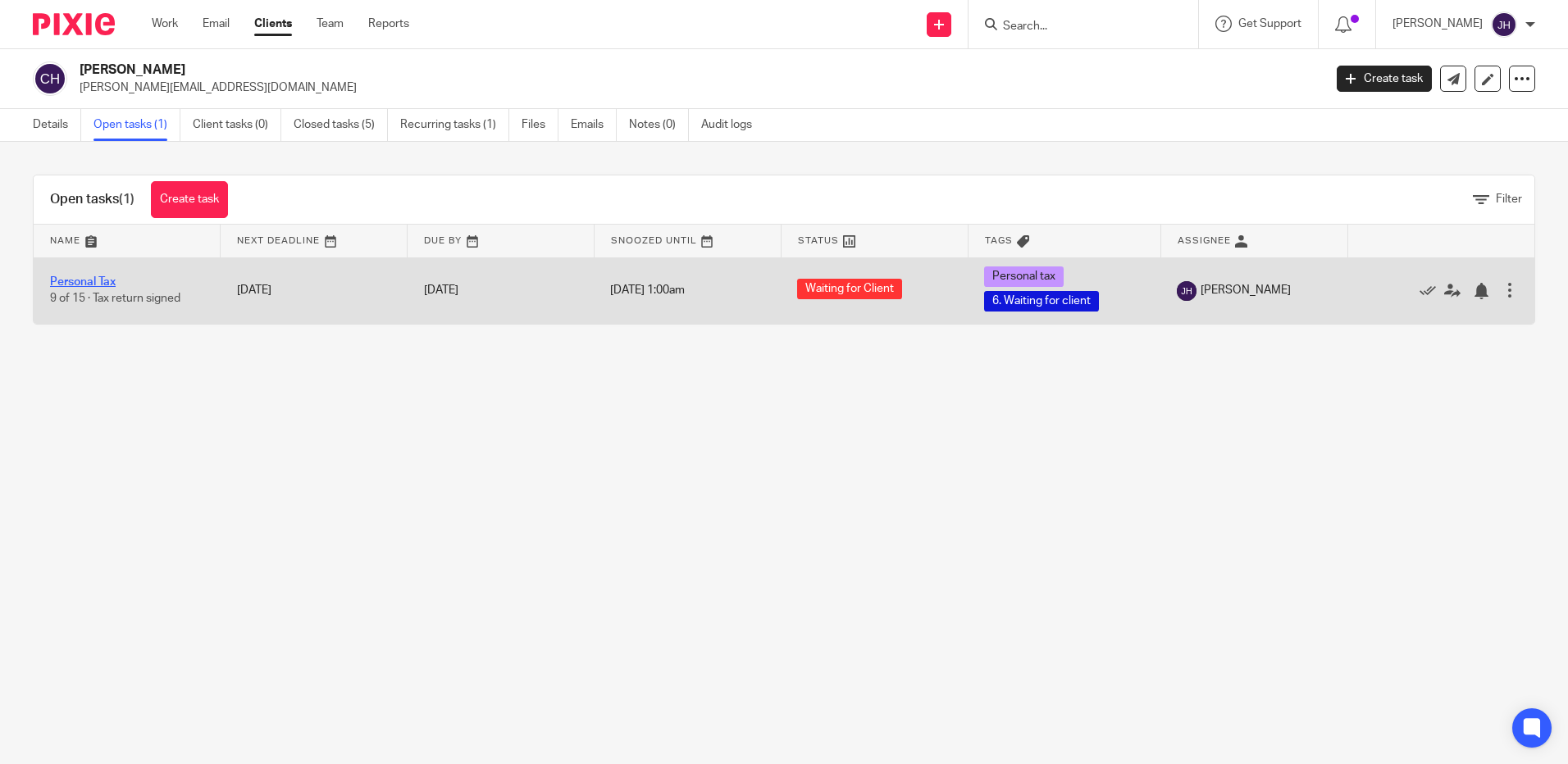
click at [93, 278] on link "Personal Tax" at bounding box center [83, 282] width 66 height 12
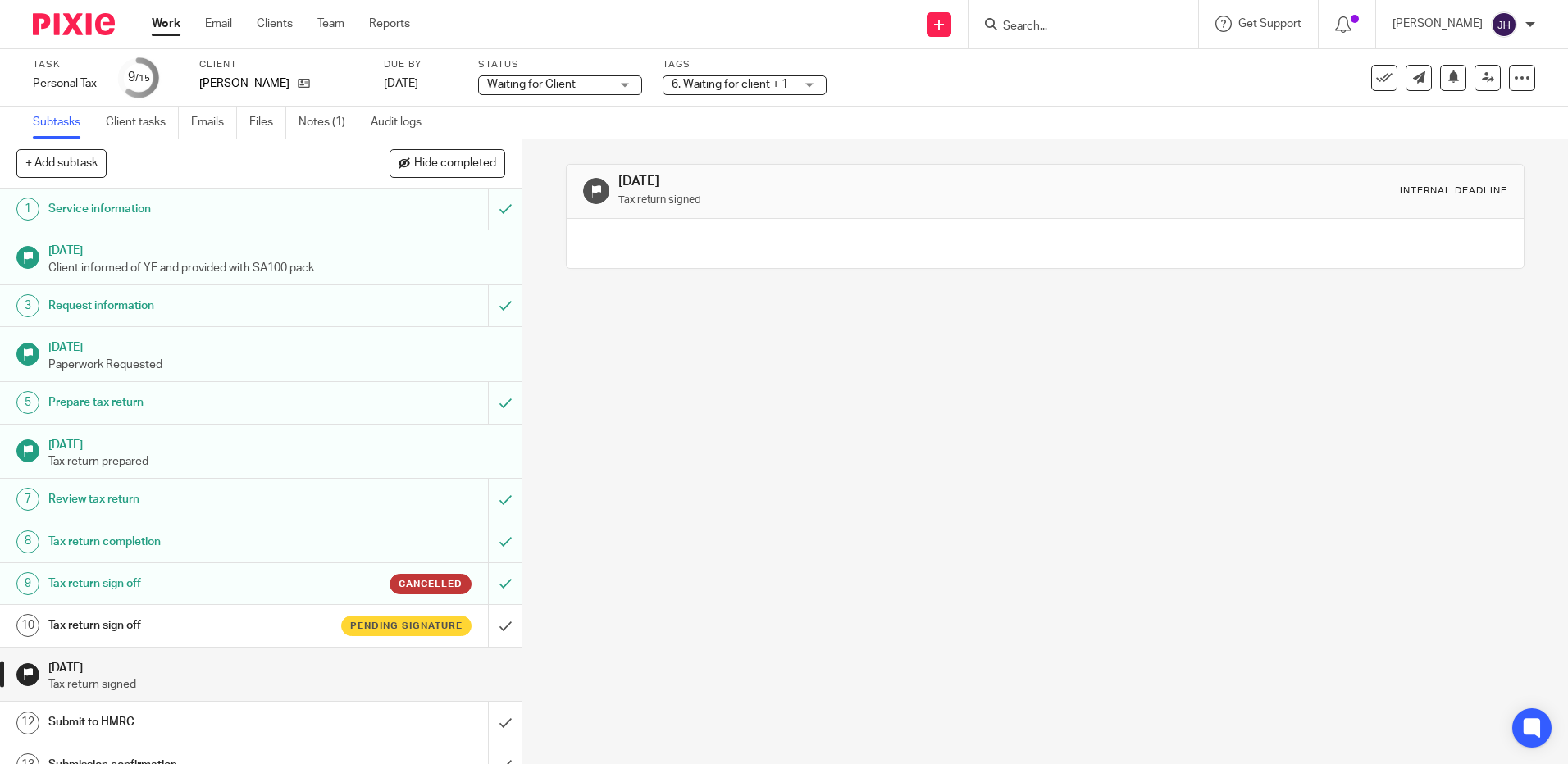
click at [125, 640] on link "10 Tax return sign off Pending signature" at bounding box center [244, 625] width 487 height 41
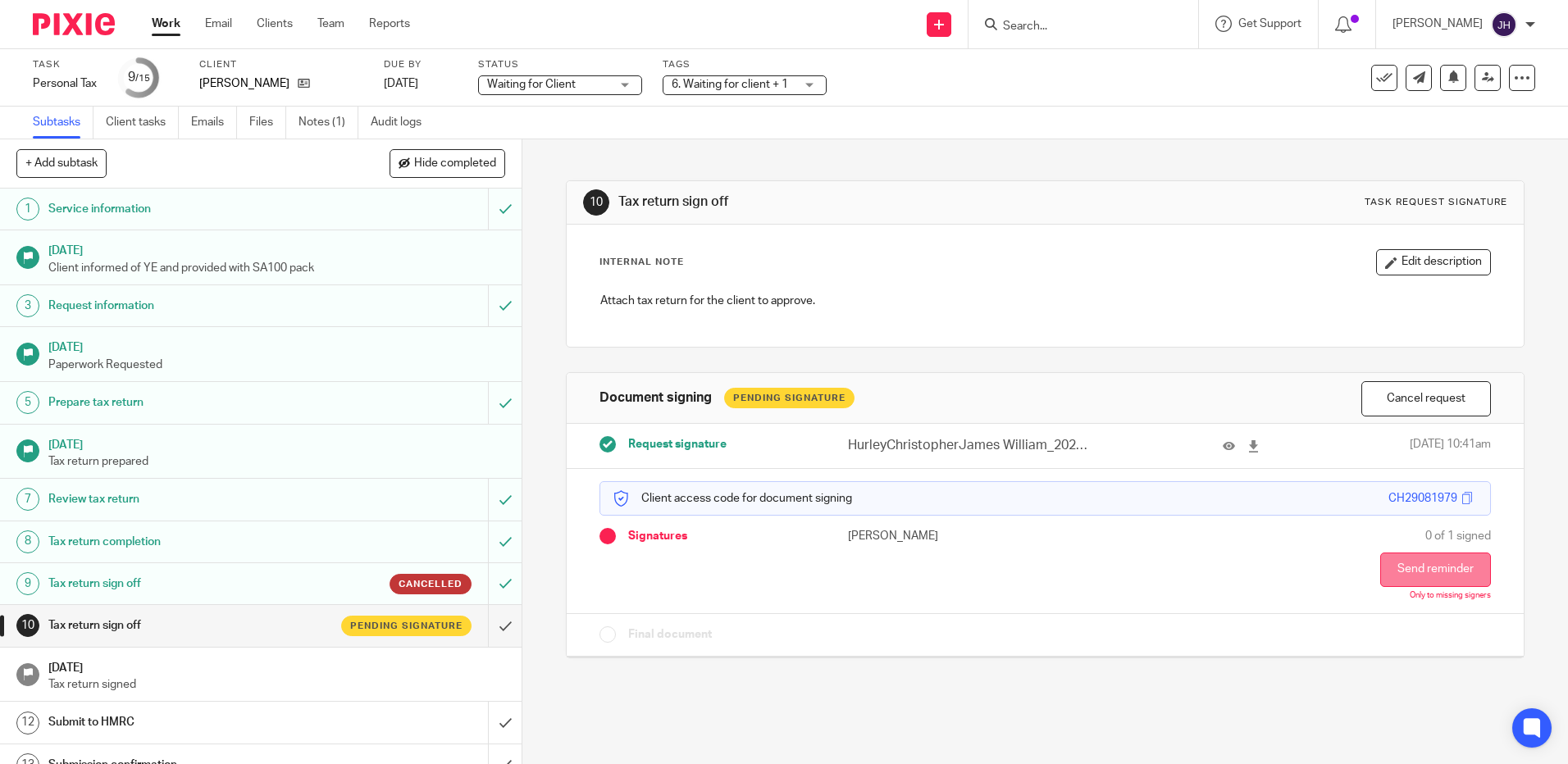
click at [1399, 572] on button "Send reminder" at bounding box center [1435, 569] width 110 height 35
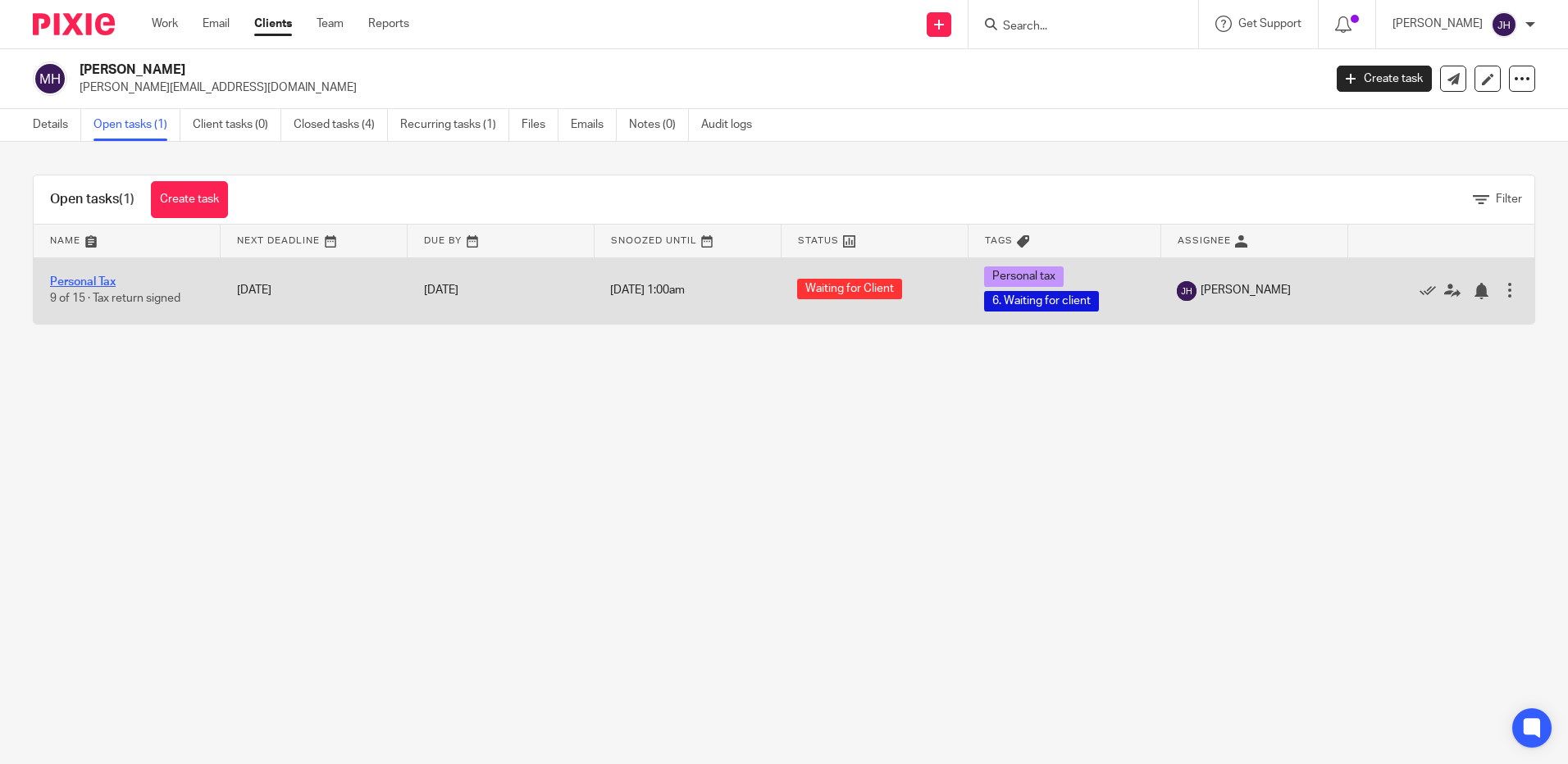
click at [100, 287] on link "Personal Tax" at bounding box center [83, 282] width 66 height 12
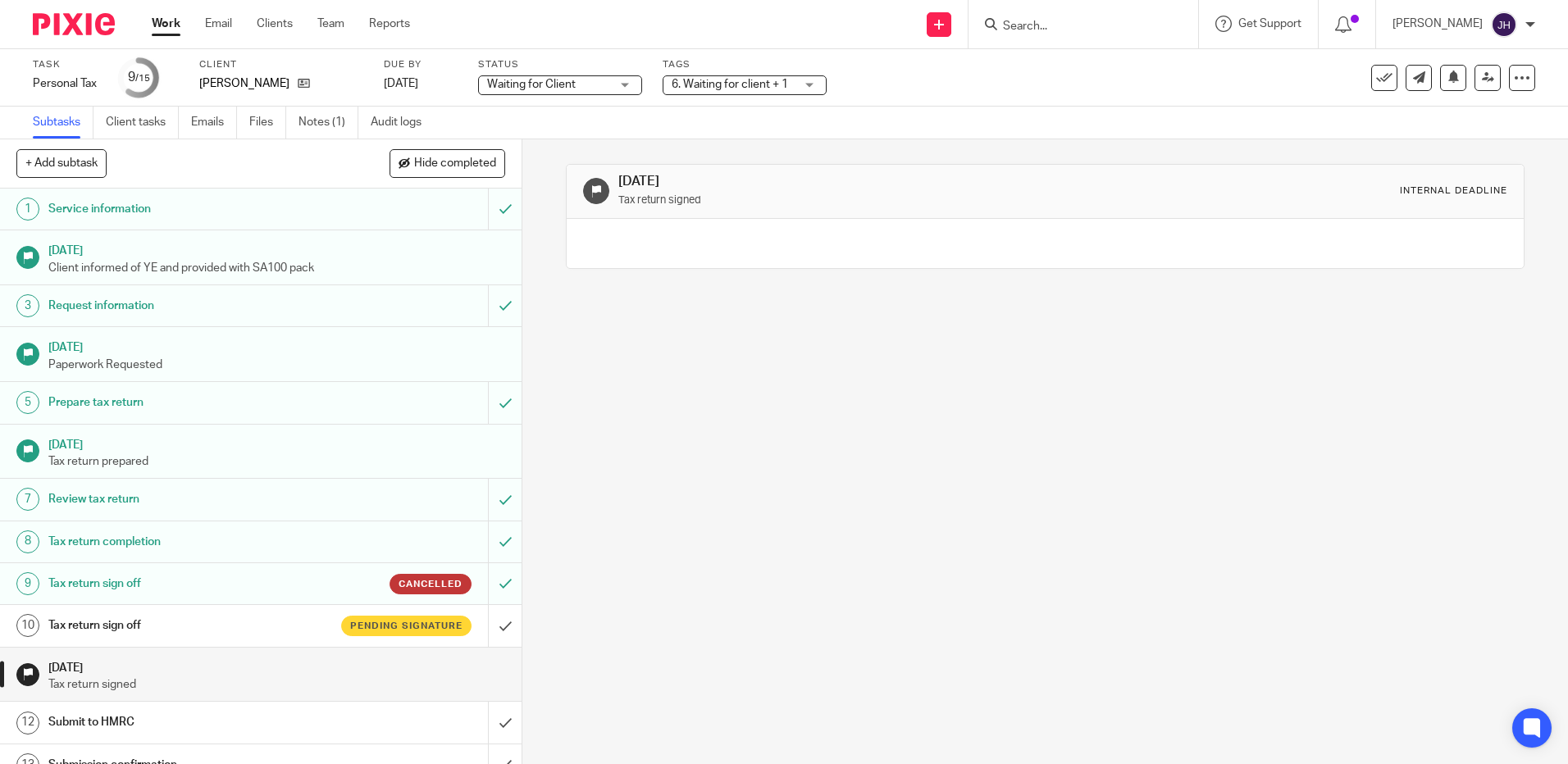
drag, startPoint x: 283, startPoint y: 634, endPoint x: 301, endPoint y: 629, distance: 18.7
click at [281, 634] on h1 "Tax return sign off" at bounding box center [189, 626] width 282 height 25
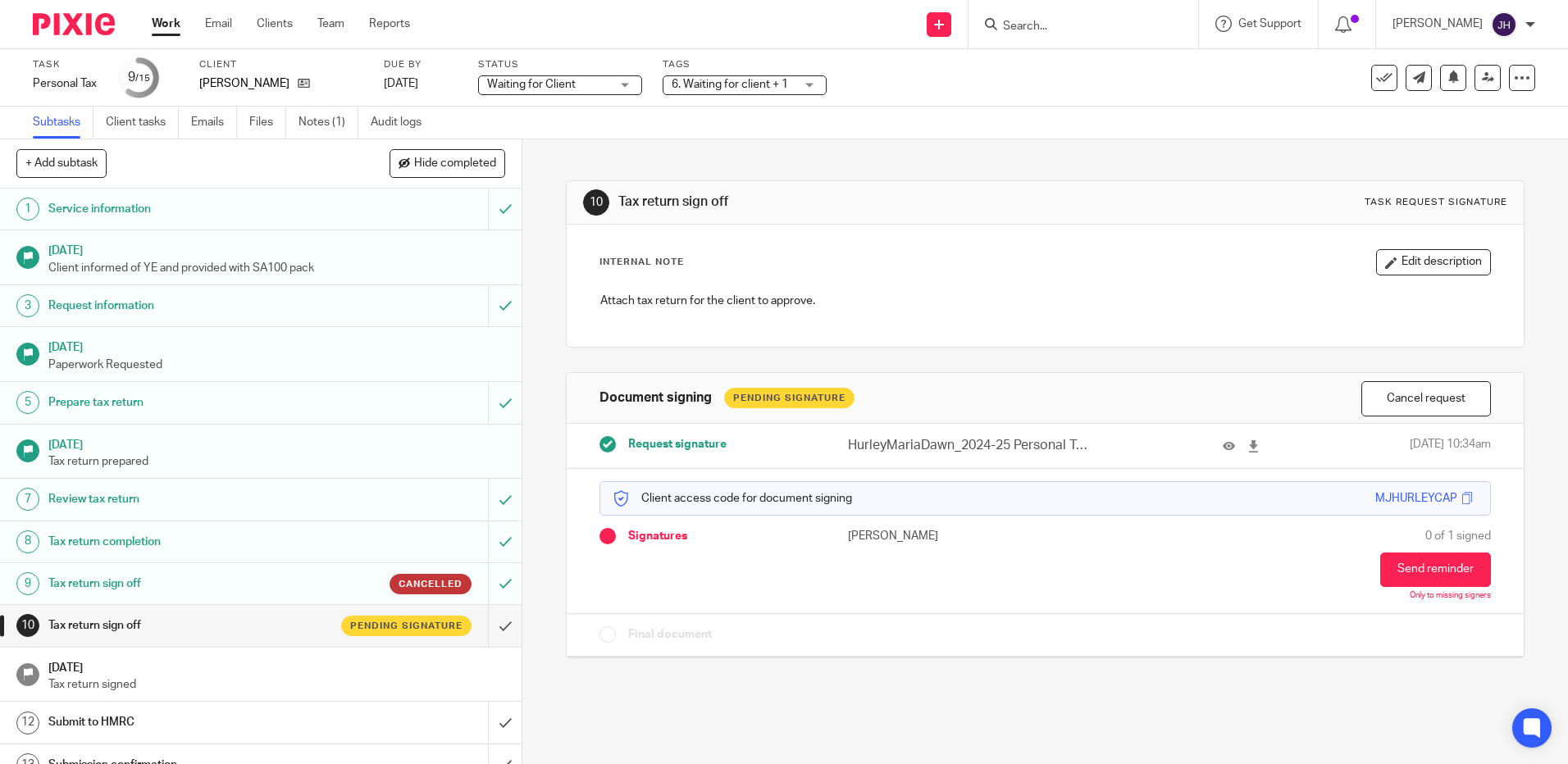
click at [1403, 562] on button "Send reminder" at bounding box center [1435, 569] width 110 height 35
